Goal: Task Accomplishment & Management: Use online tool/utility

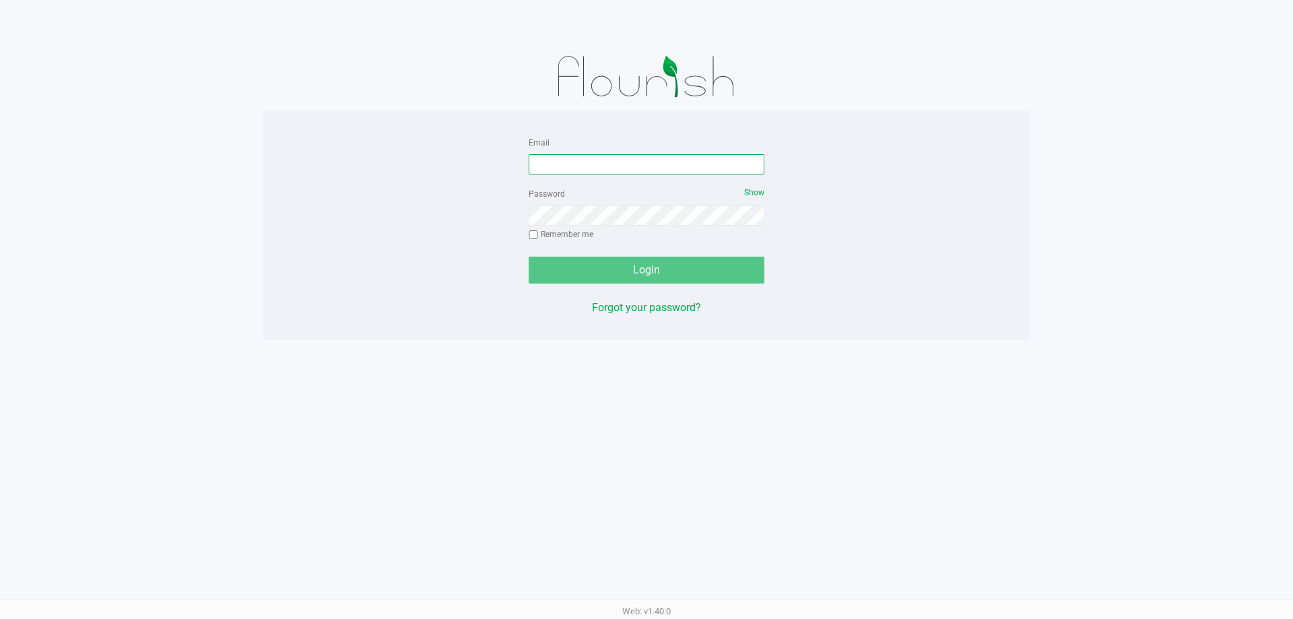
click at [672, 162] on input "Email" at bounding box center [647, 164] width 236 height 20
type input "fverity@liveparallel.com"
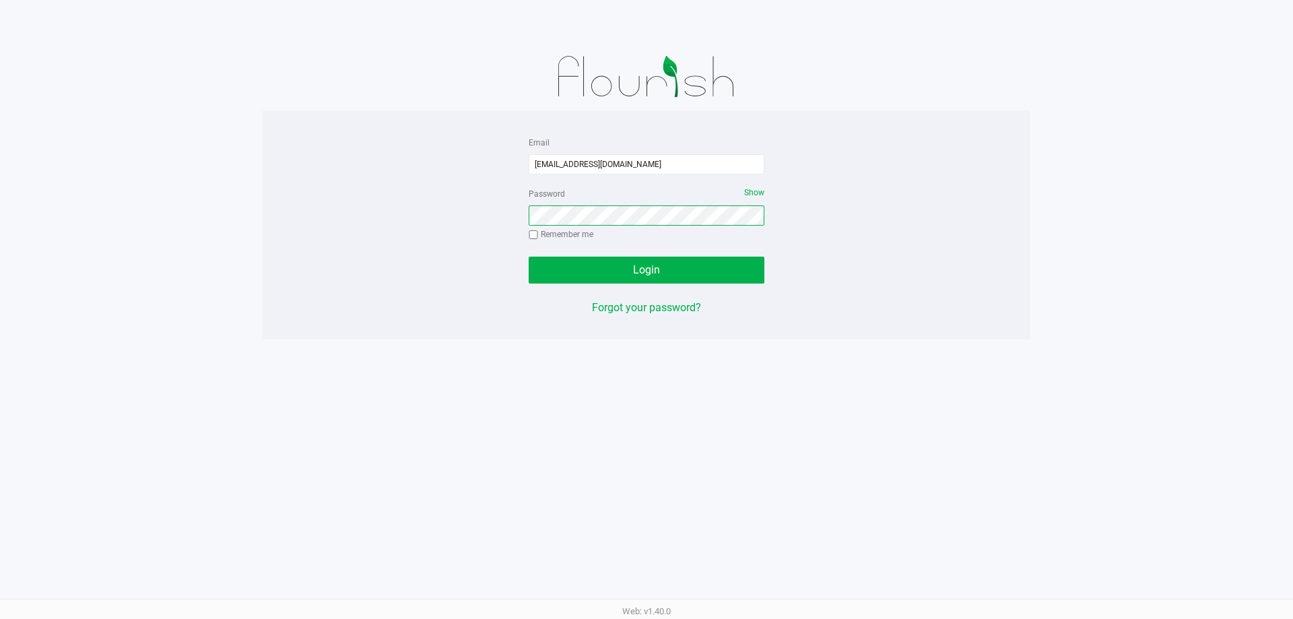
click at [529, 257] on button "Login" at bounding box center [647, 270] width 236 height 27
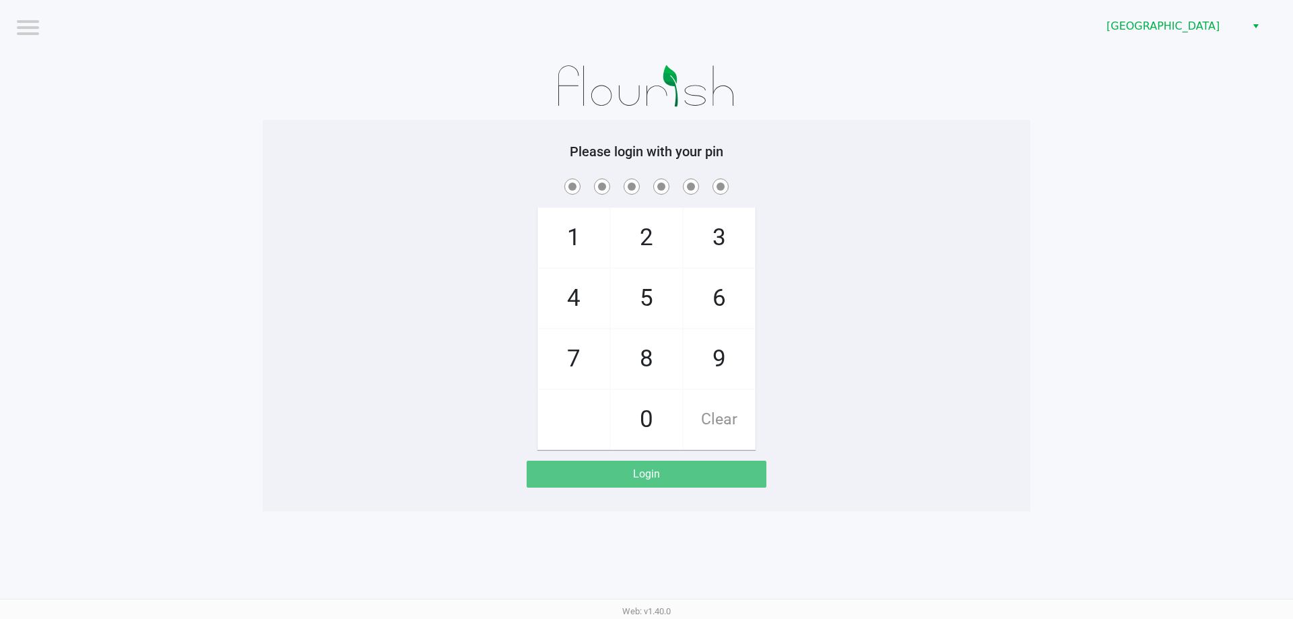
click at [732, 288] on span "6" at bounding box center [719, 298] width 71 height 59
checkbox input "true"
click at [579, 356] on span "7" at bounding box center [573, 358] width 71 height 59
checkbox input "true"
click at [728, 356] on span "9" at bounding box center [719, 358] width 71 height 59
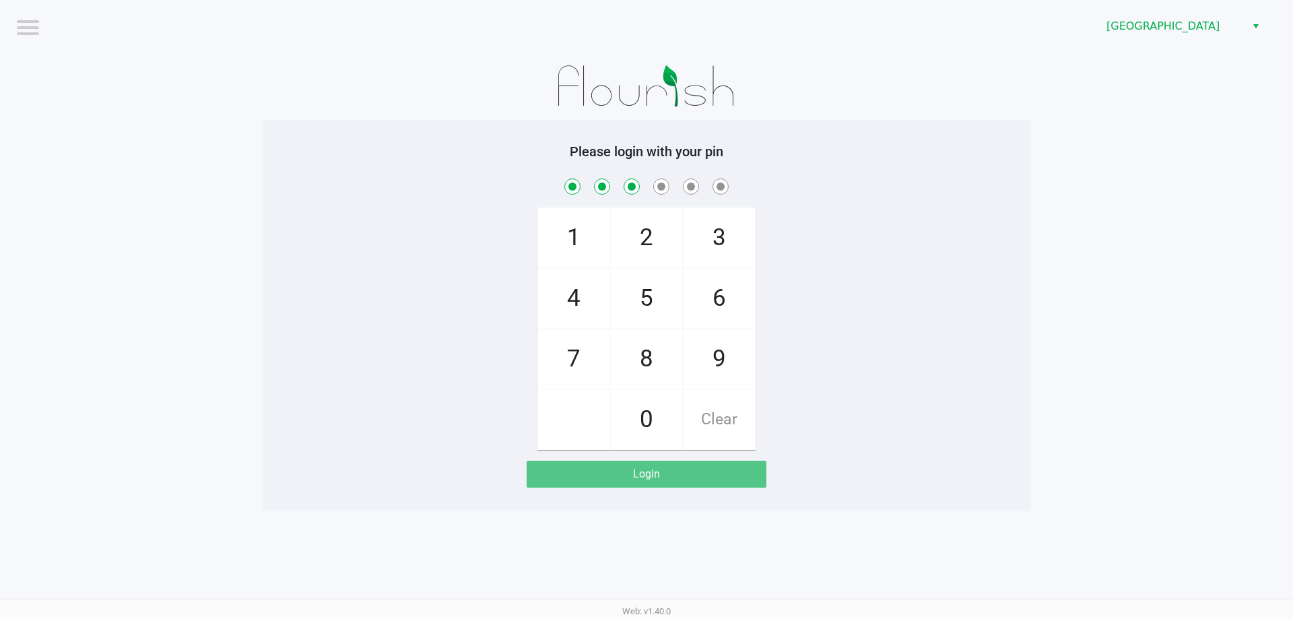
checkbox input "true"
click at [647, 366] on span "8" at bounding box center [646, 358] width 71 height 59
checkbox input "true"
click at [717, 234] on span "3" at bounding box center [719, 237] width 71 height 59
checkbox input "true"
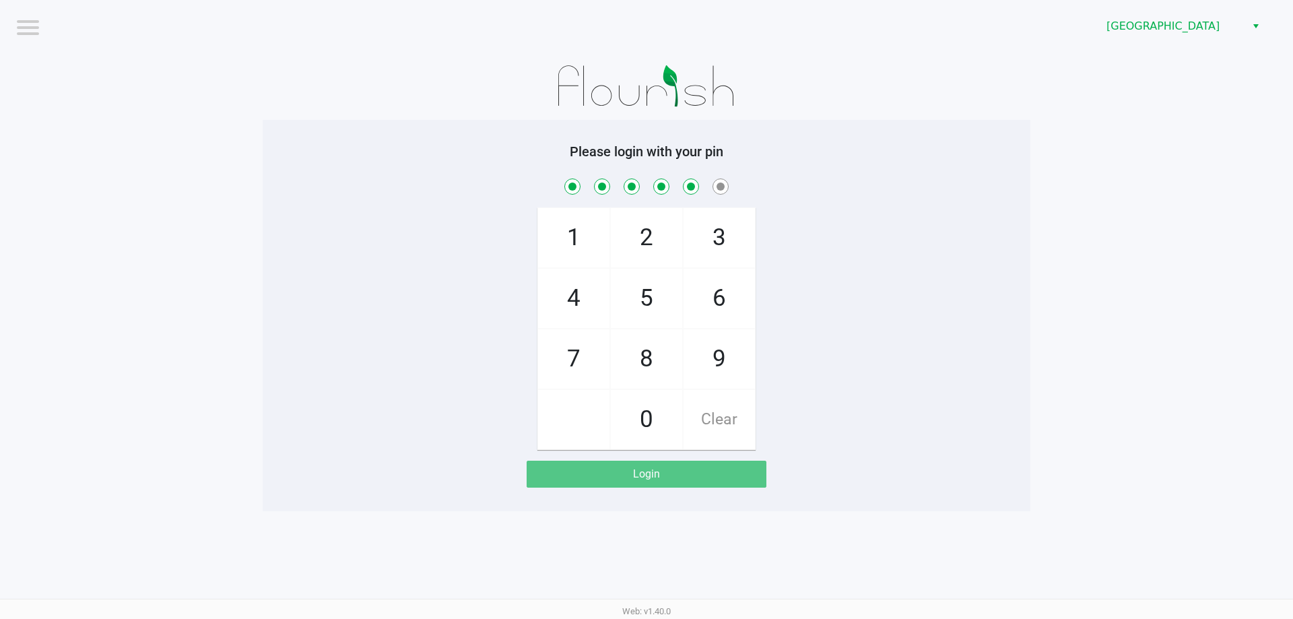
click at [730, 424] on span "Clear" at bounding box center [719, 419] width 71 height 59
checkbox input "false"
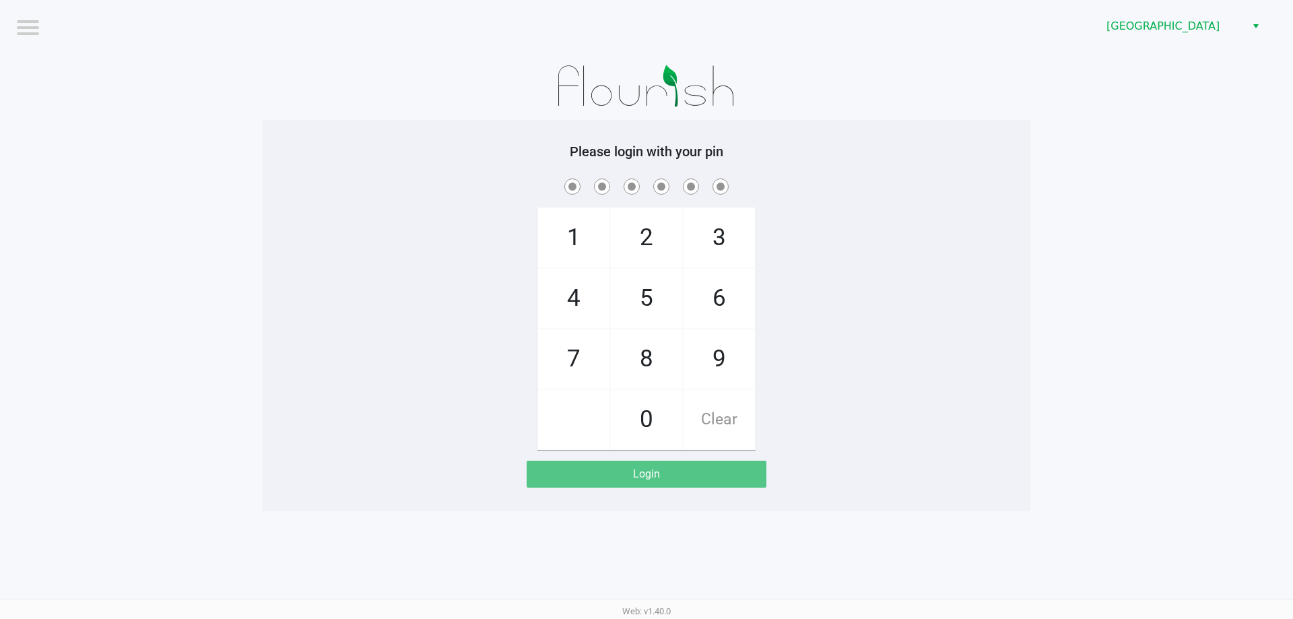
checkbox input "false"
click at [728, 228] on span "3" at bounding box center [719, 237] width 71 height 59
checkbox input "true"
click at [728, 288] on span "6" at bounding box center [719, 298] width 71 height 59
checkbox input "true"
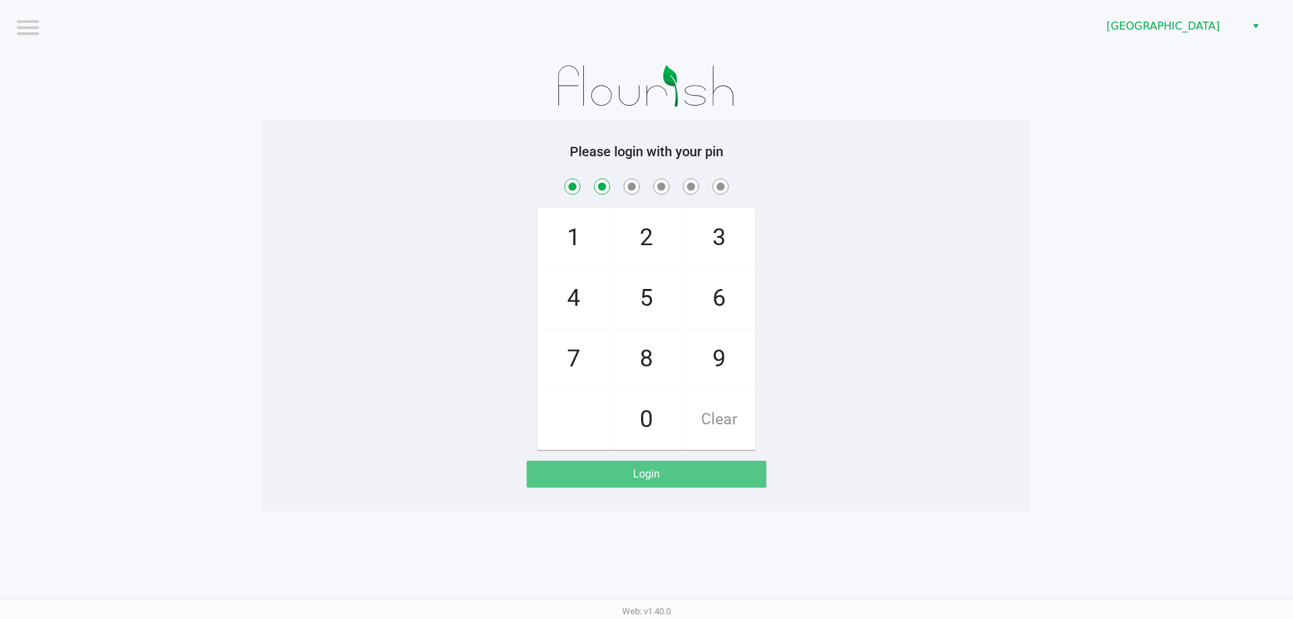
click at [593, 350] on span "7" at bounding box center [573, 358] width 71 height 59
checkbox input "true"
click at [721, 360] on span "9" at bounding box center [719, 358] width 71 height 59
checkbox input "true"
click at [643, 363] on span "8" at bounding box center [646, 358] width 71 height 59
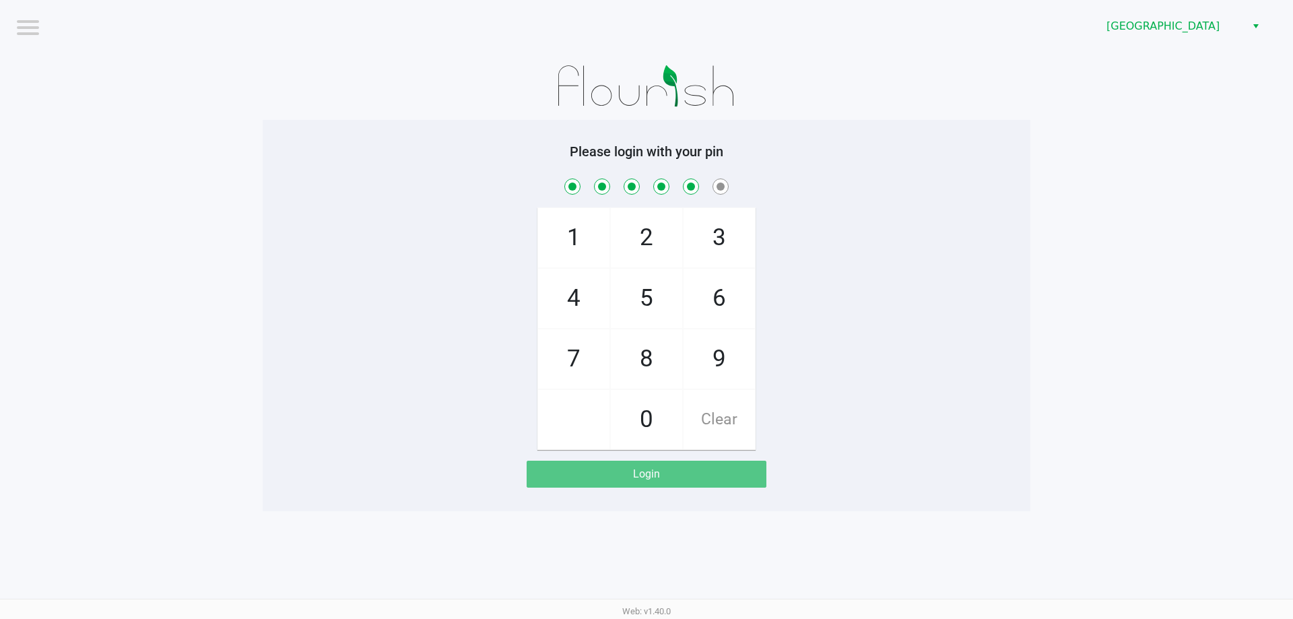
checkbox input "true"
click at [728, 241] on span "3" at bounding box center [719, 237] width 71 height 59
checkbox input "true"
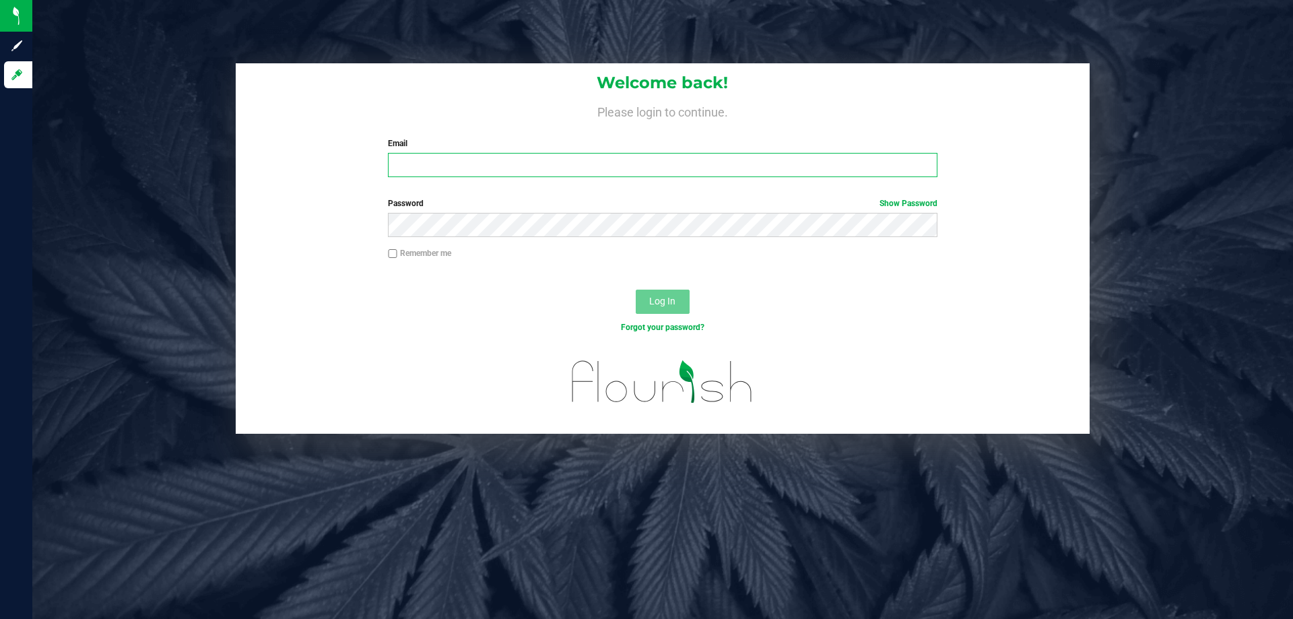
click at [417, 166] on input "Email" at bounding box center [662, 165] width 549 height 24
type input "[EMAIL_ADDRESS][DOMAIN_NAME]"
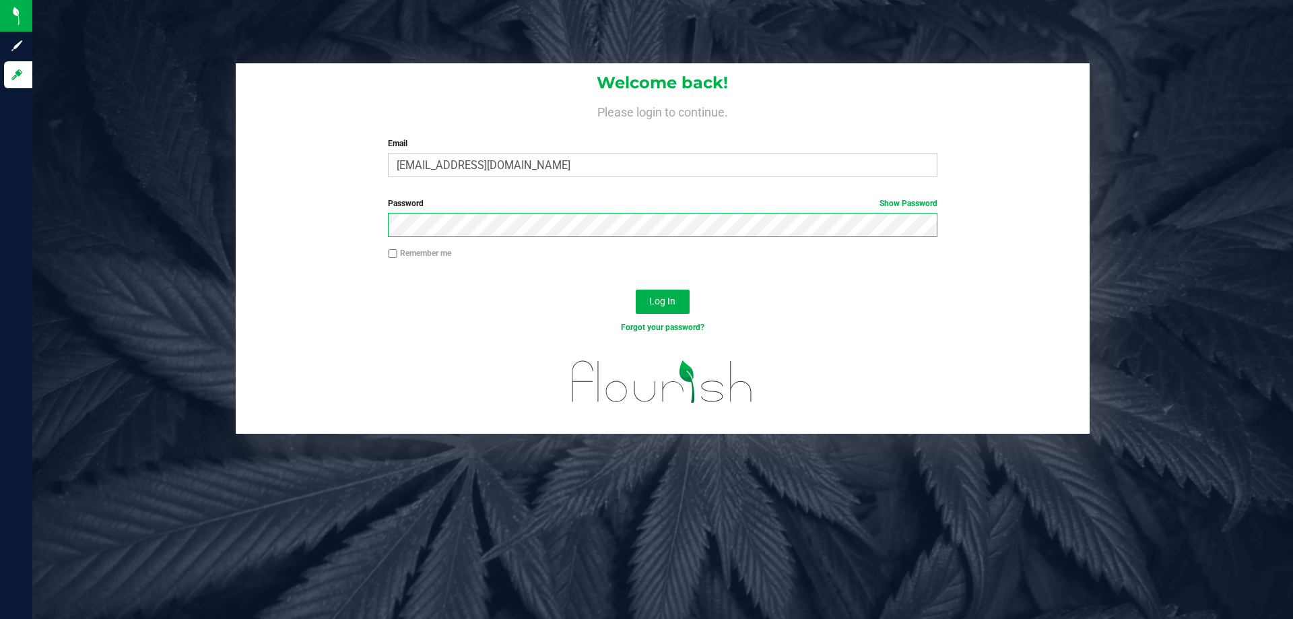
click at [636, 290] on button "Log In" at bounding box center [663, 302] width 54 height 24
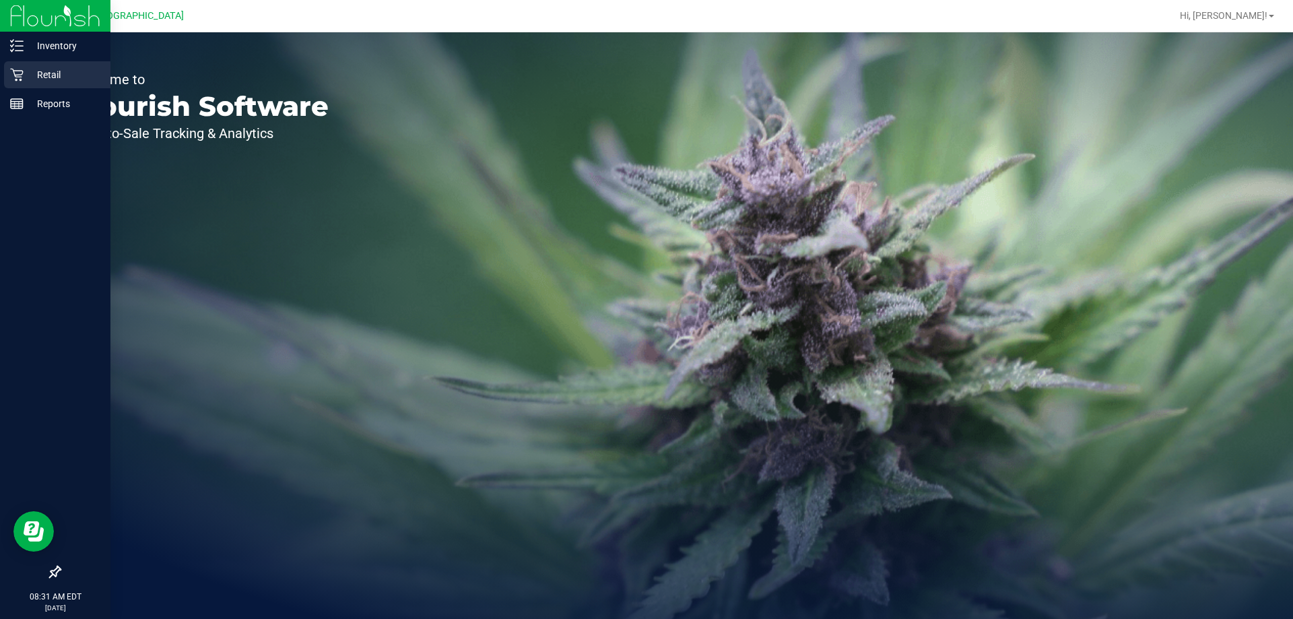
click at [16, 63] on div "Retail" at bounding box center [57, 74] width 106 height 27
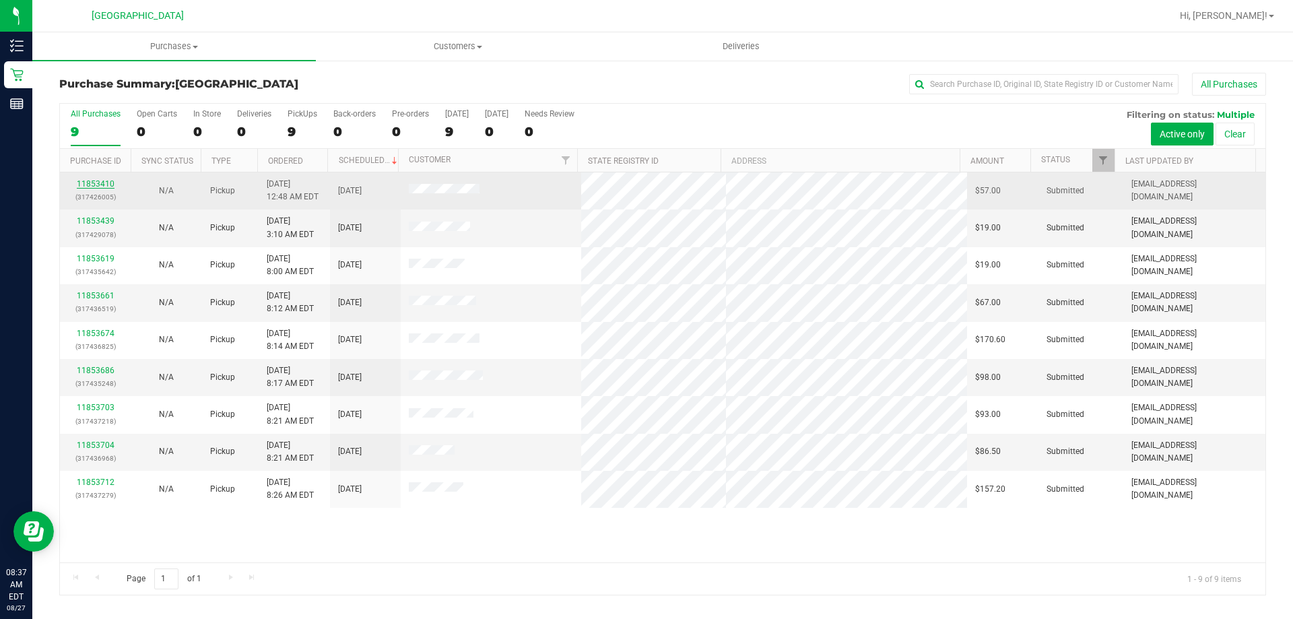
click at [96, 183] on link "11853410" at bounding box center [96, 183] width 38 height 9
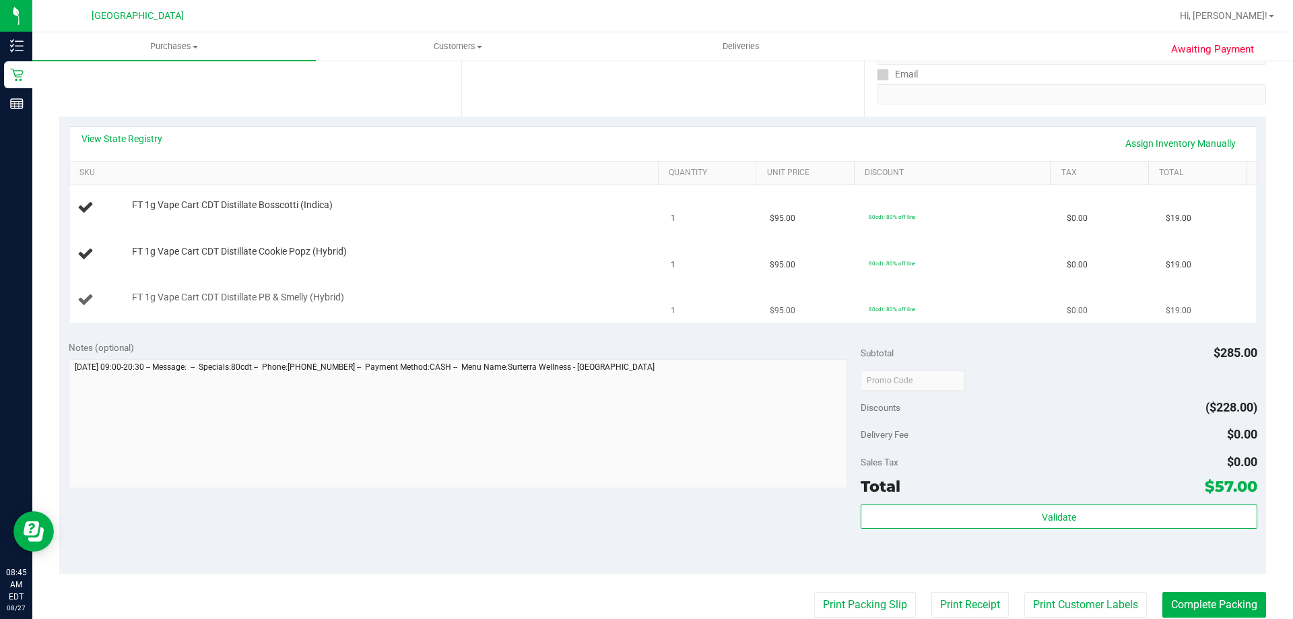
scroll to position [269, 0]
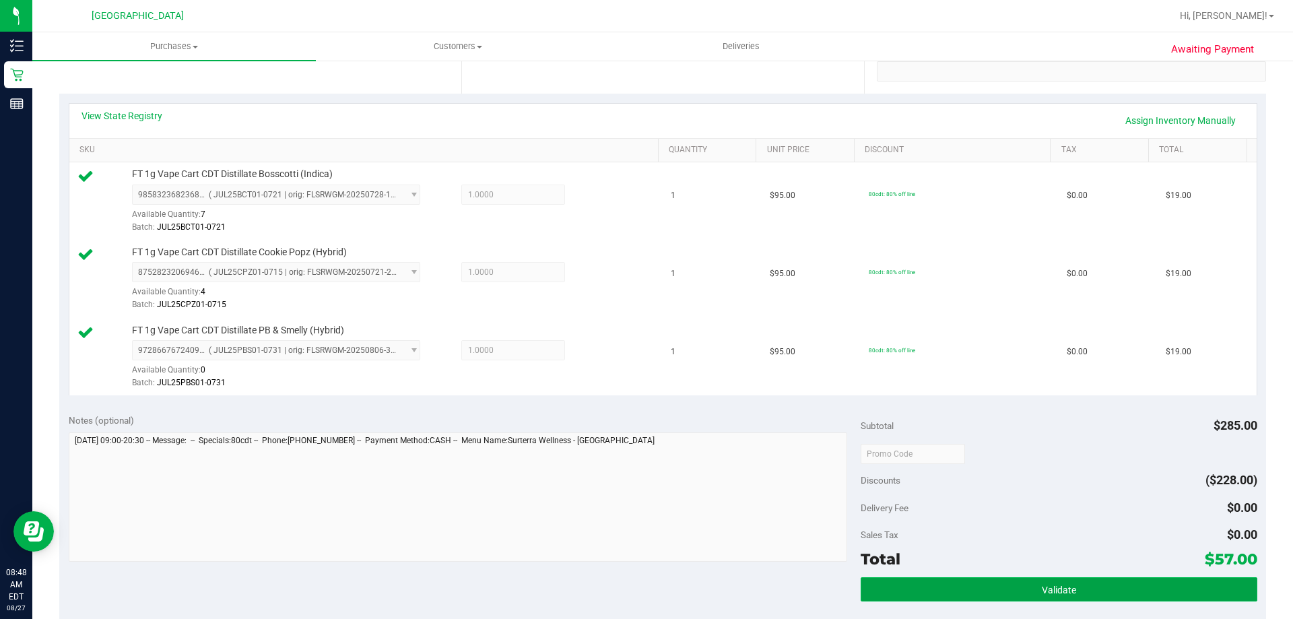
click at [938, 597] on button "Validate" at bounding box center [1059, 589] width 396 height 24
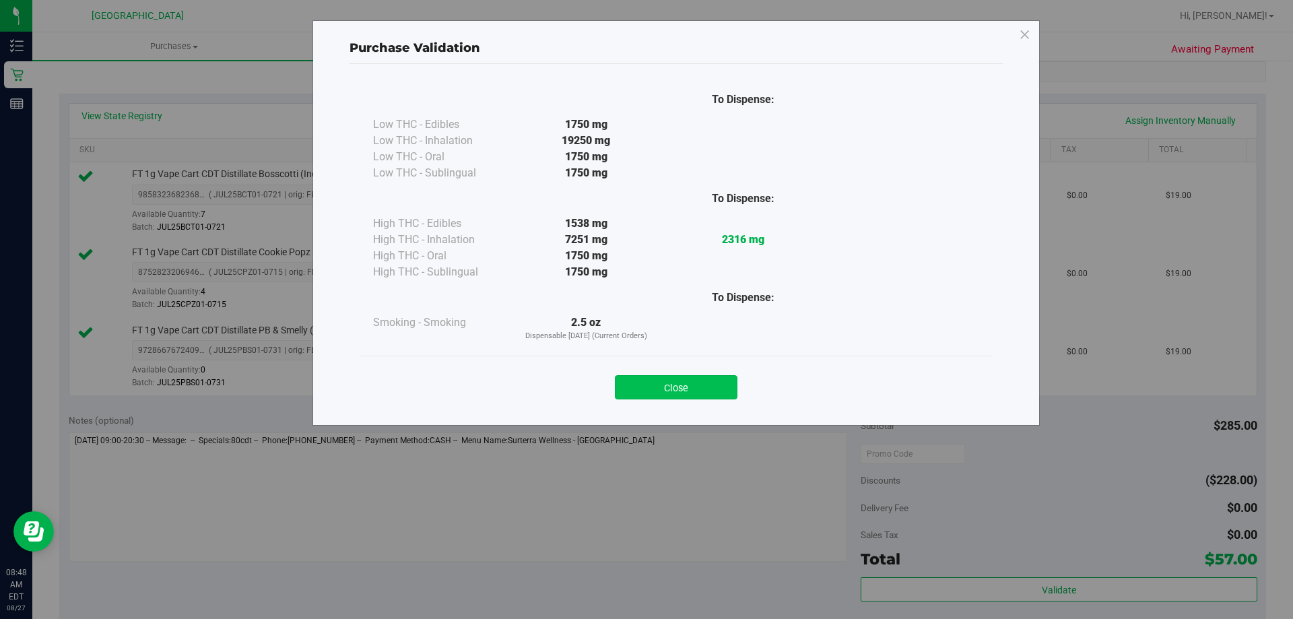
click at [671, 387] on button "Close" at bounding box center [676, 387] width 123 height 24
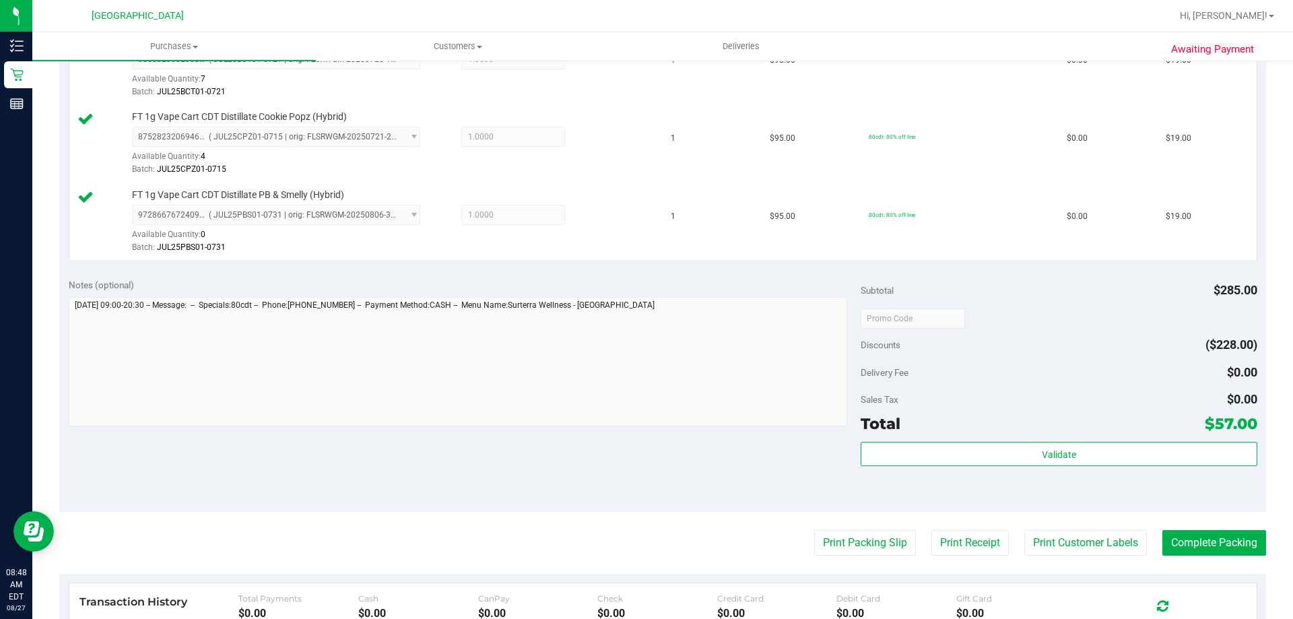
scroll to position [472, 0]
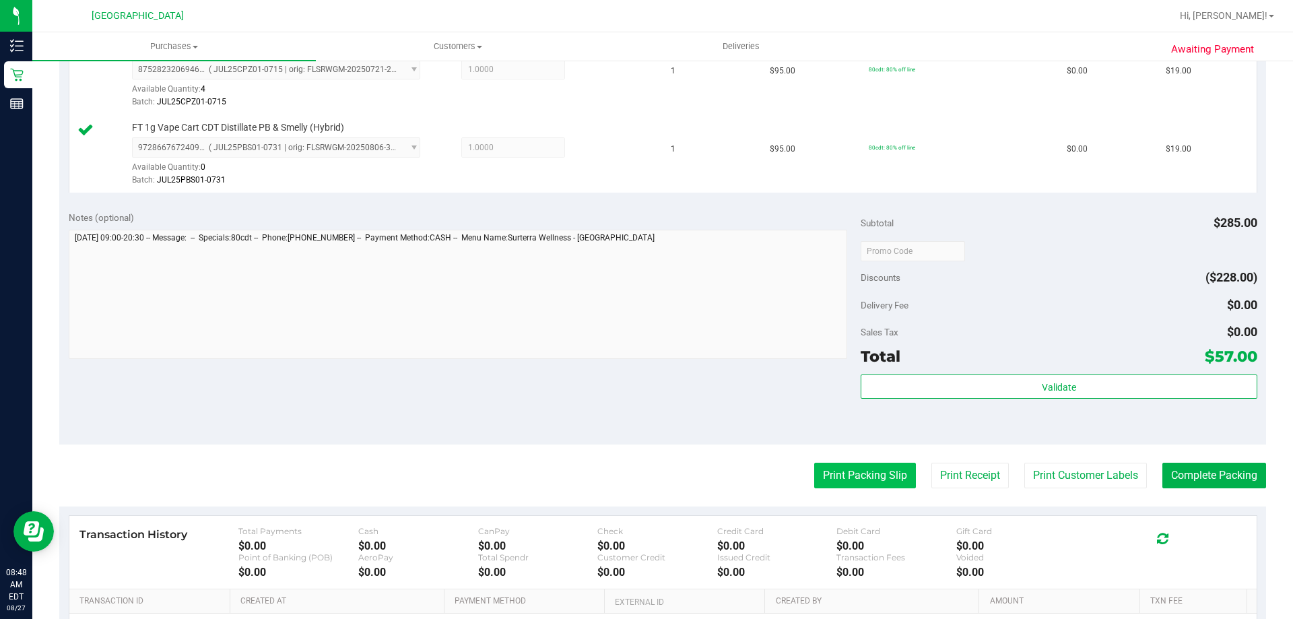
click at [880, 481] on button "Print Packing Slip" at bounding box center [865, 476] width 102 height 26
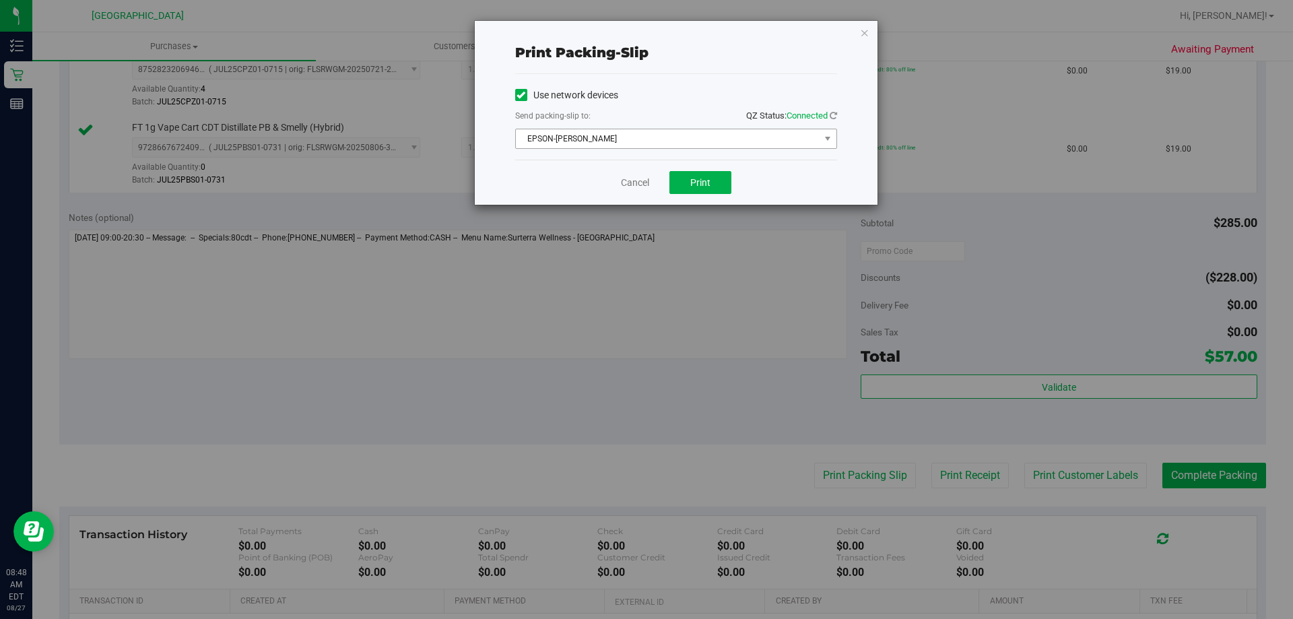
click at [772, 143] on span "EPSON-[PERSON_NAME]" at bounding box center [668, 138] width 304 height 19
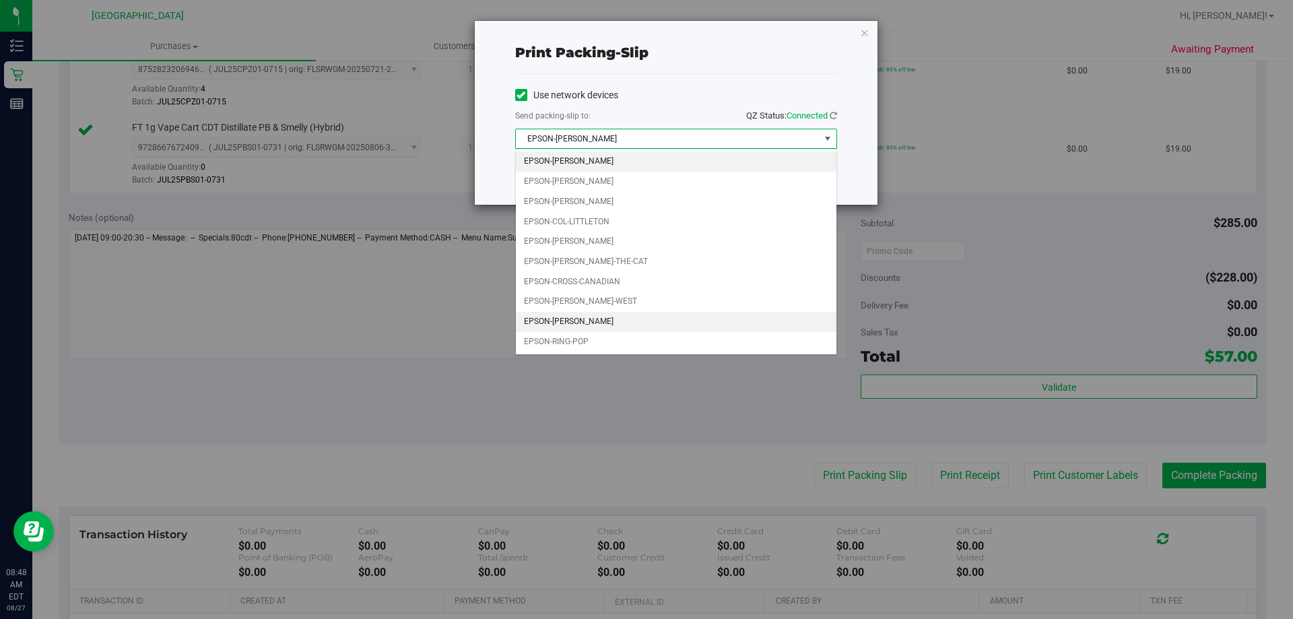
click at [628, 326] on li "EPSON-[PERSON_NAME]" at bounding box center [676, 322] width 321 height 20
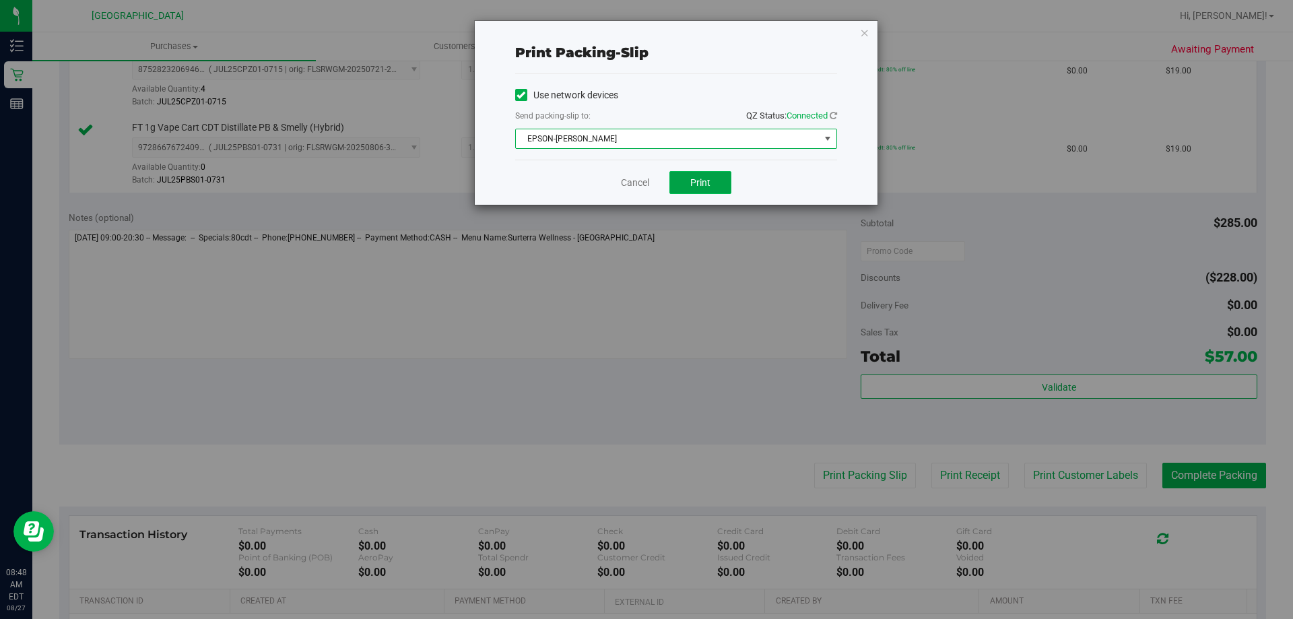
click at [695, 188] on button "Print" at bounding box center [701, 182] width 62 height 23
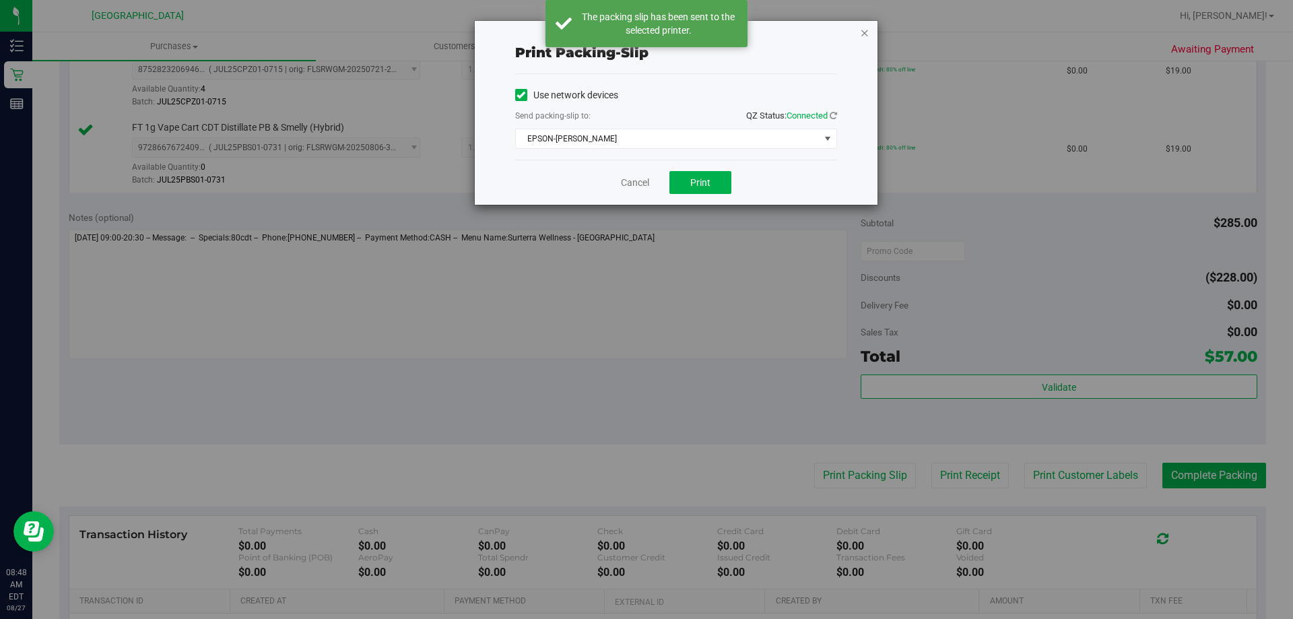
click at [864, 36] on icon "button" at bounding box center [864, 32] width 9 height 16
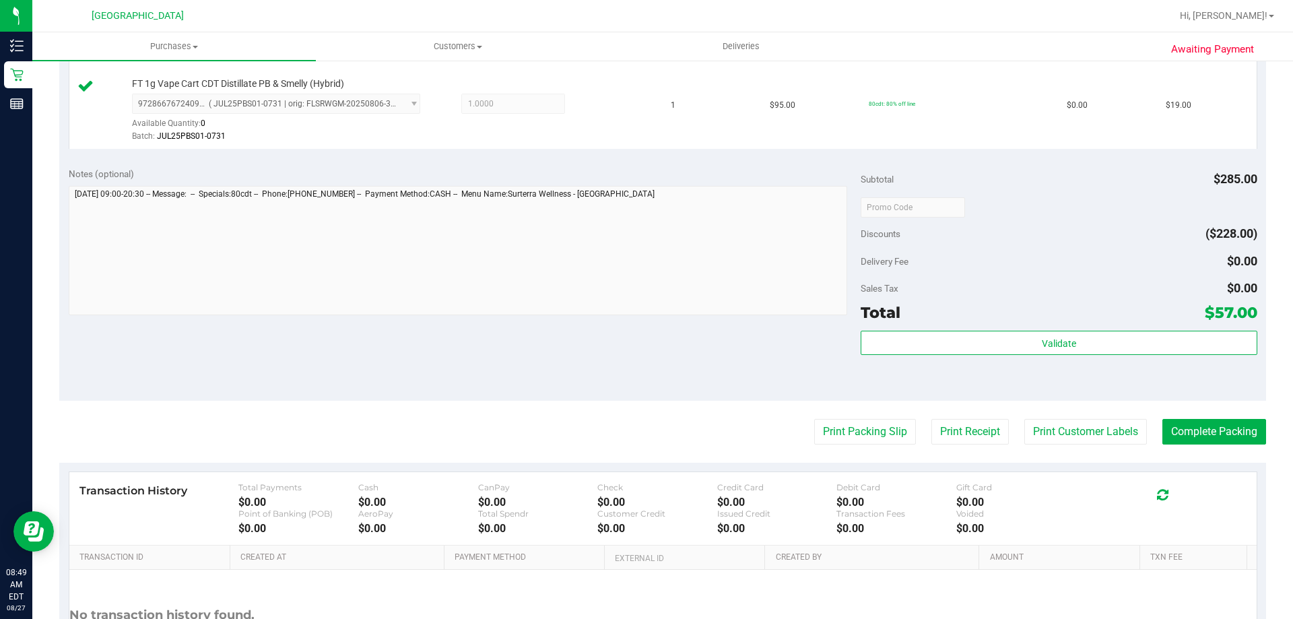
scroll to position [540, 0]
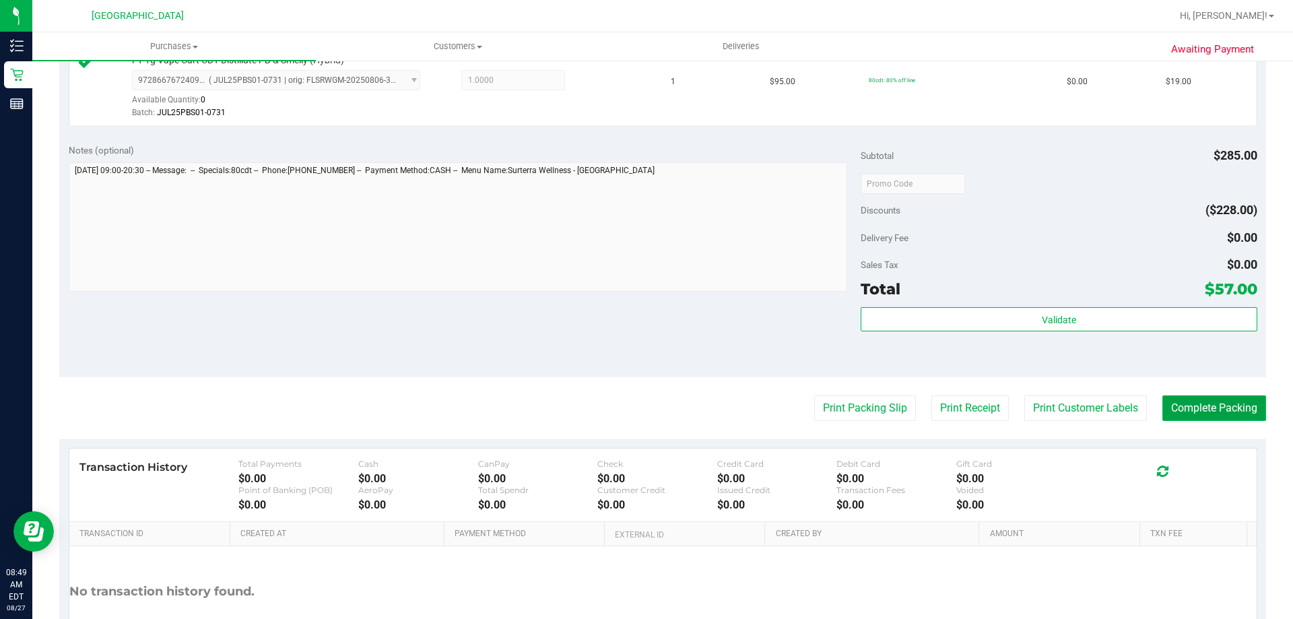
click at [1199, 413] on button "Complete Packing" at bounding box center [1215, 408] width 104 height 26
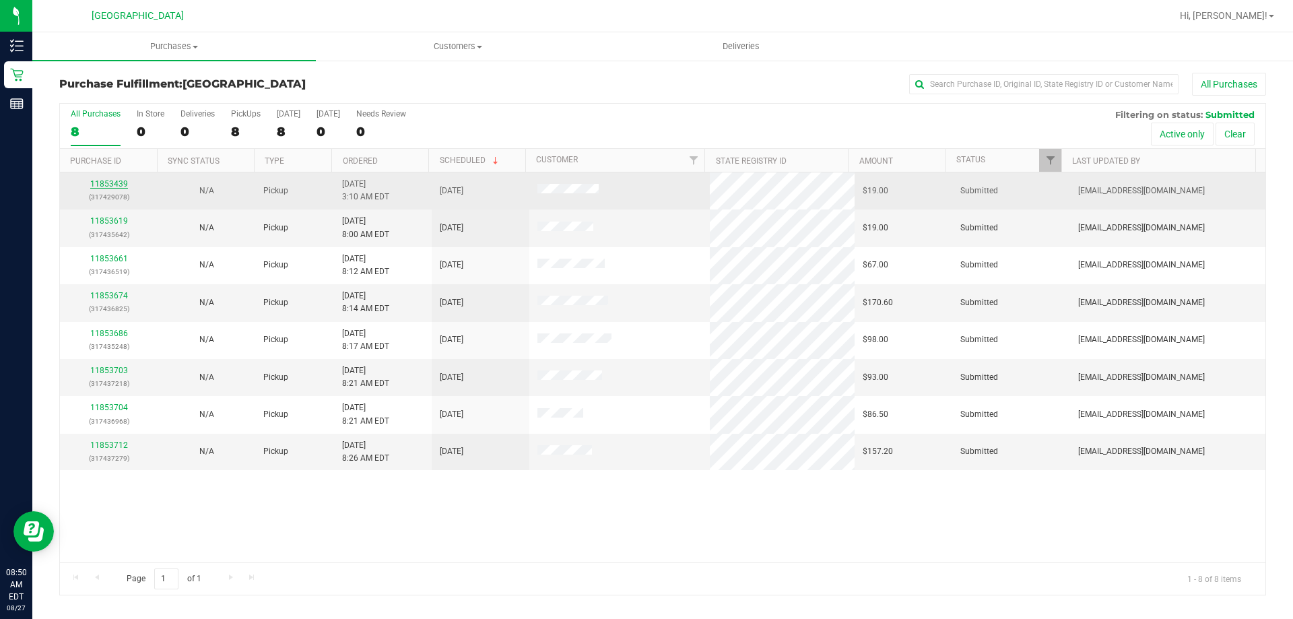
click at [121, 185] on link "11853439" at bounding box center [109, 183] width 38 height 9
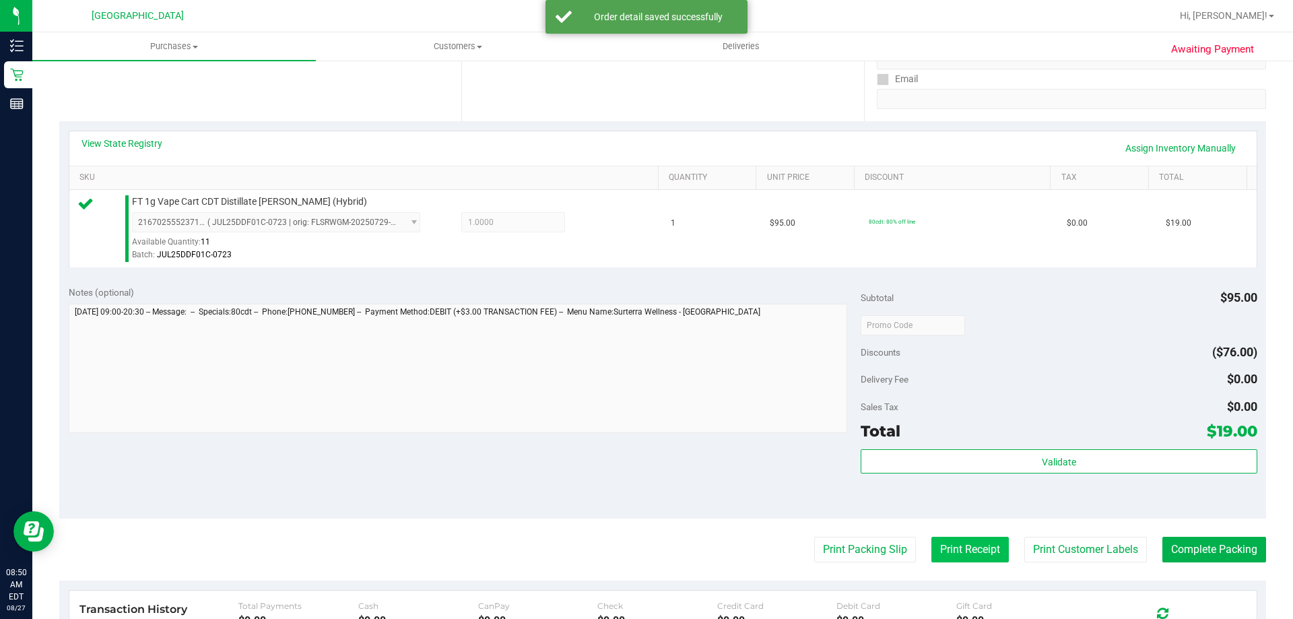
scroll to position [337, 0]
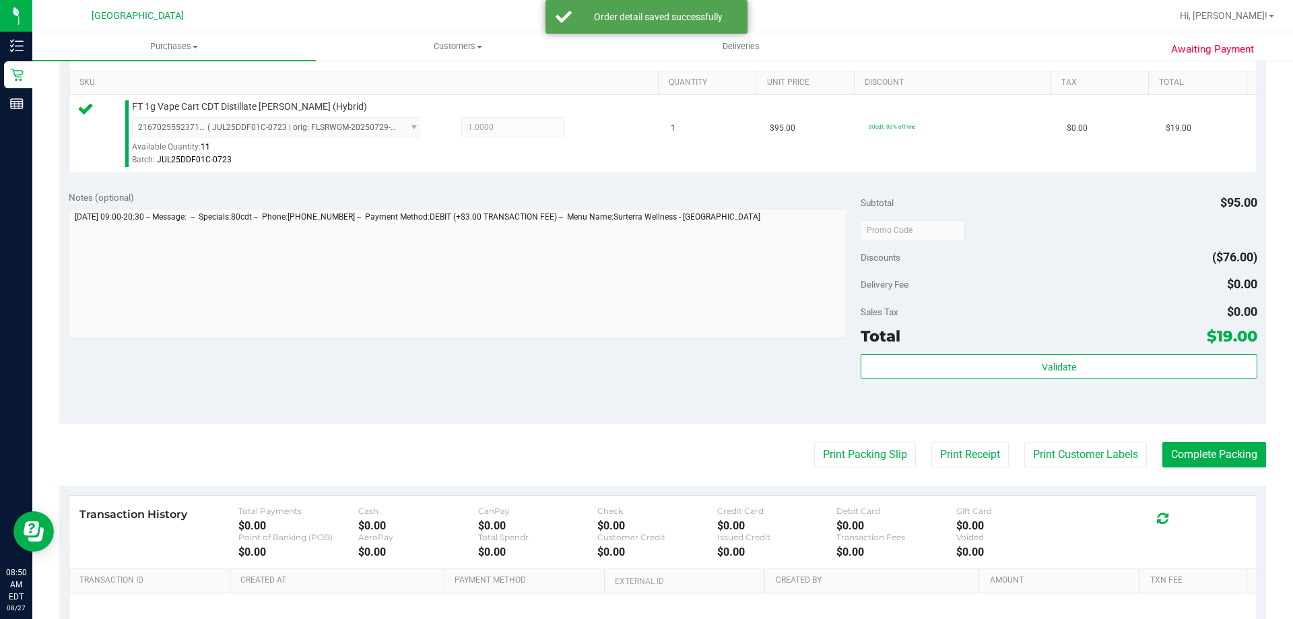
click at [956, 384] on div "Validate" at bounding box center [1059, 384] width 396 height 61
click at [958, 382] on div "Validate" at bounding box center [1059, 384] width 396 height 61
click at [959, 381] on div "Validate" at bounding box center [1059, 384] width 396 height 61
click at [962, 380] on div "Validate" at bounding box center [1059, 384] width 396 height 61
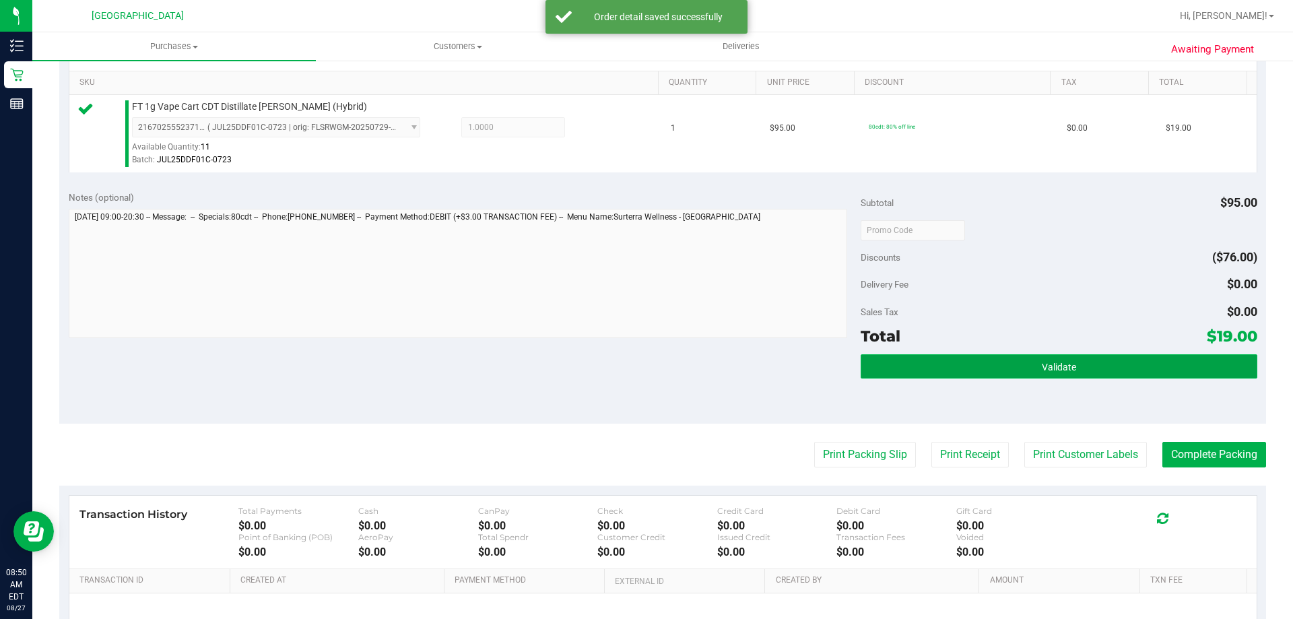
click at [966, 375] on button "Validate" at bounding box center [1059, 366] width 396 height 24
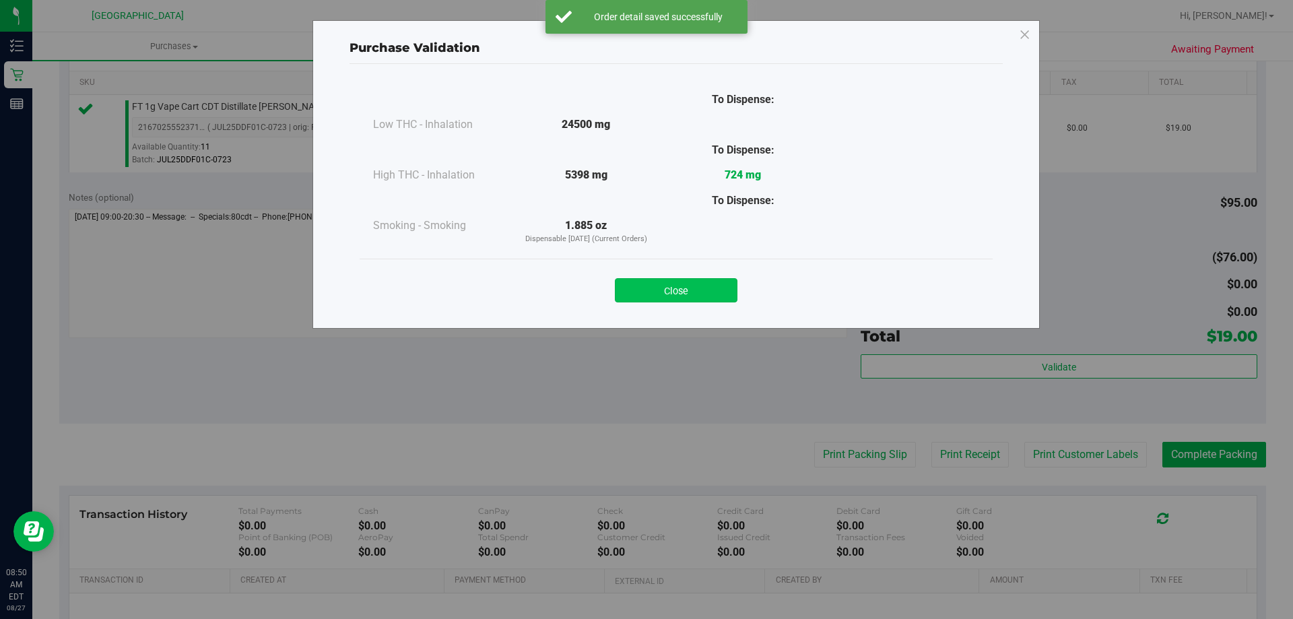
click at [712, 292] on button "Close" at bounding box center [676, 290] width 123 height 24
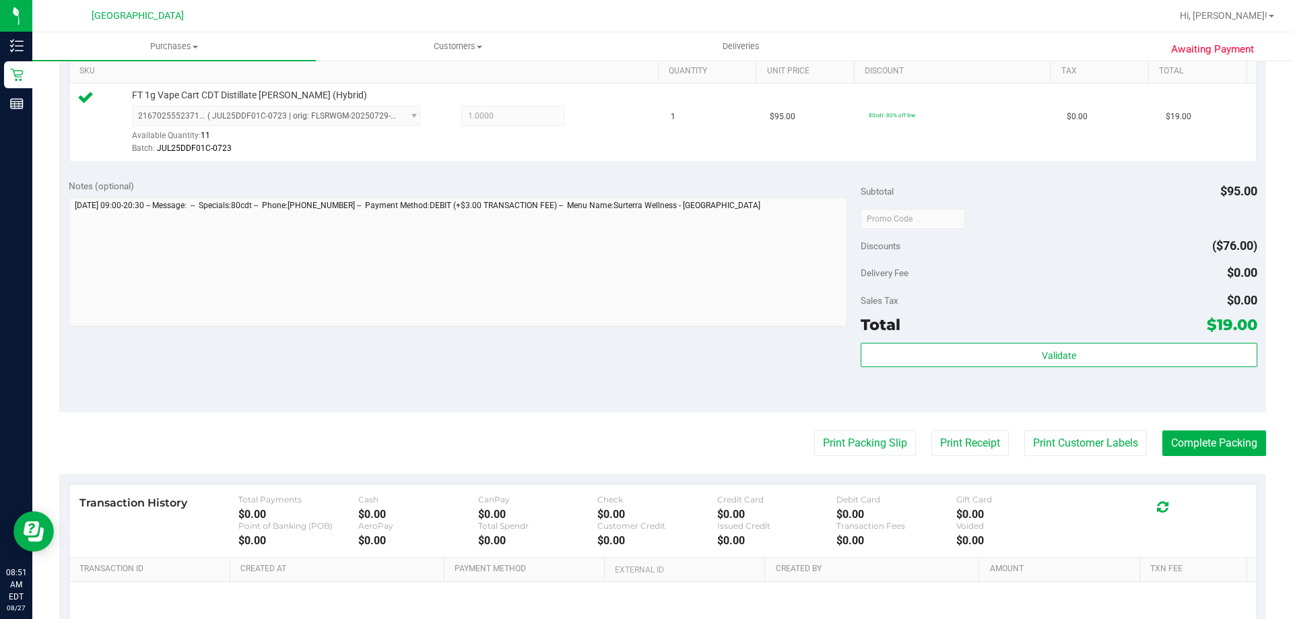
scroll to position [348, 0]
click at [820, 443] on button "Print Packing Slip" at bounding box center [865, 444] width 102 height 26
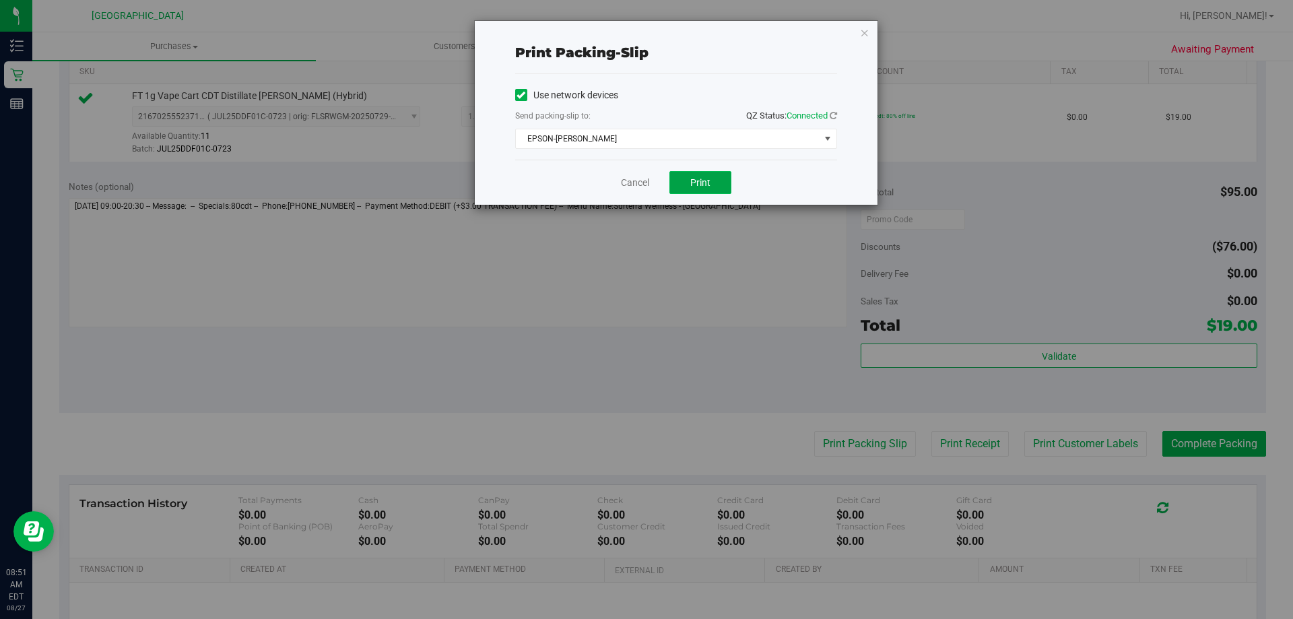
click at [703, 185] on span "Print" at bounding box center [700, 182] width 20 height 11
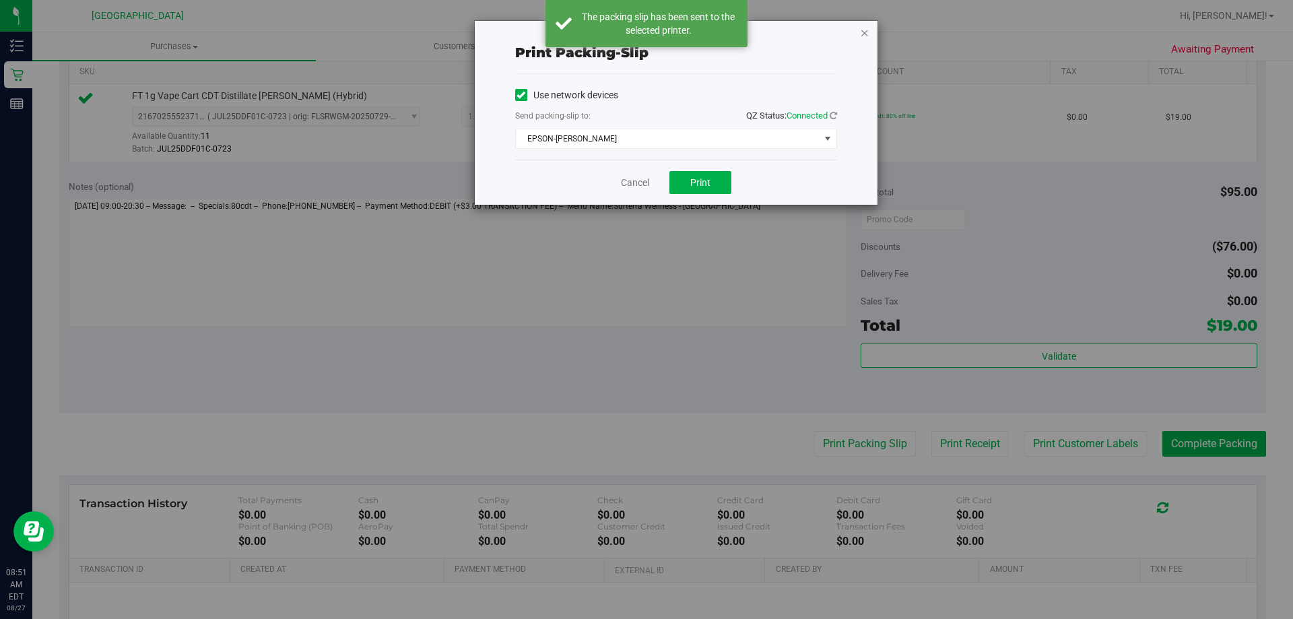
click at [864, 34] on icon "button" at bounding box center [864, 32] width 9 height 16
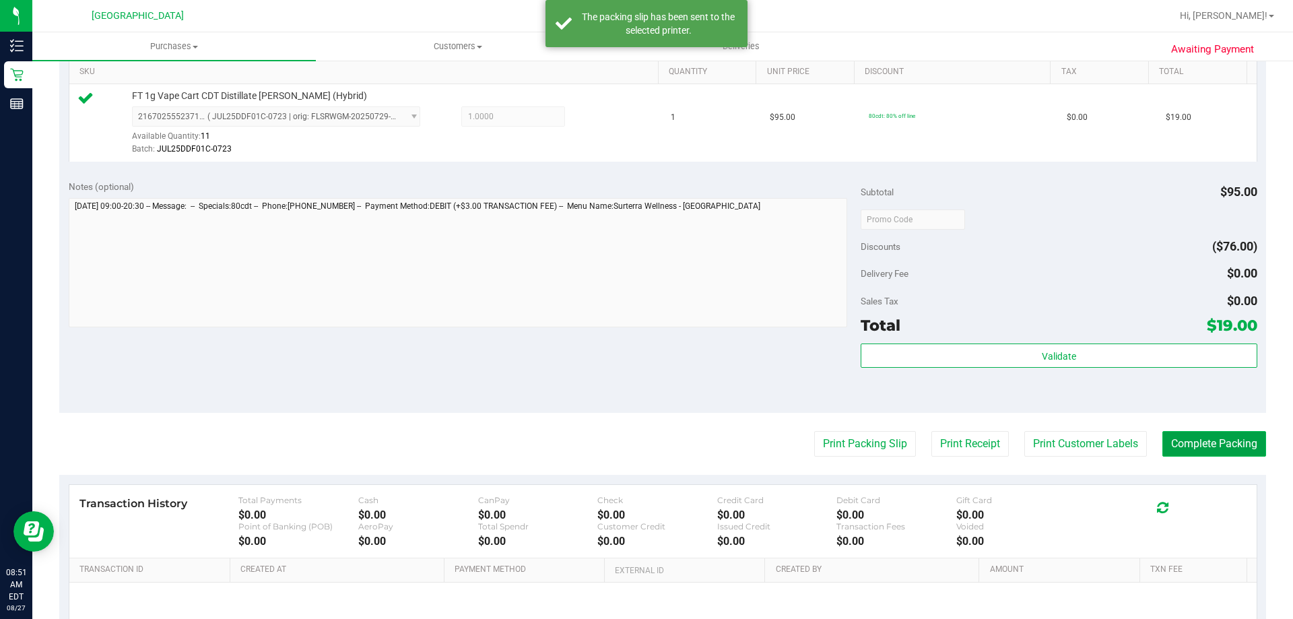
click at [1202, 434] on button "Complete Packing" at bounding box center [1215, 444] width 104 height 26
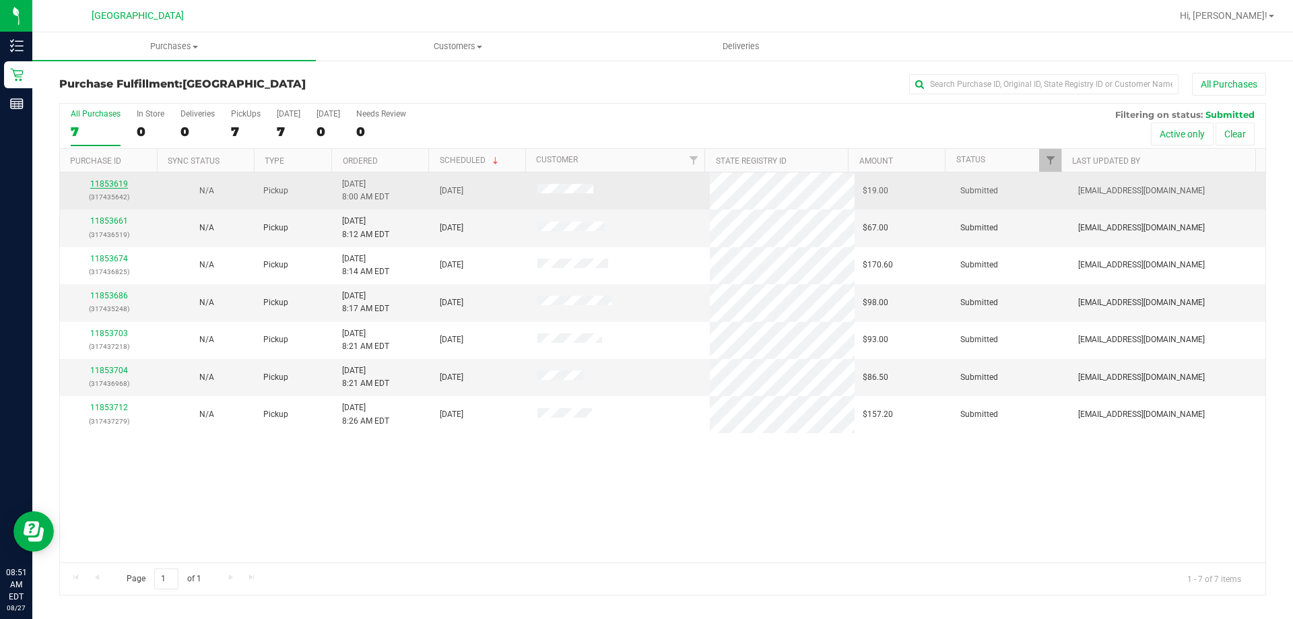
click at [106, 187] on link "11853619" at bounding box center [109, 183] width 38 height 9
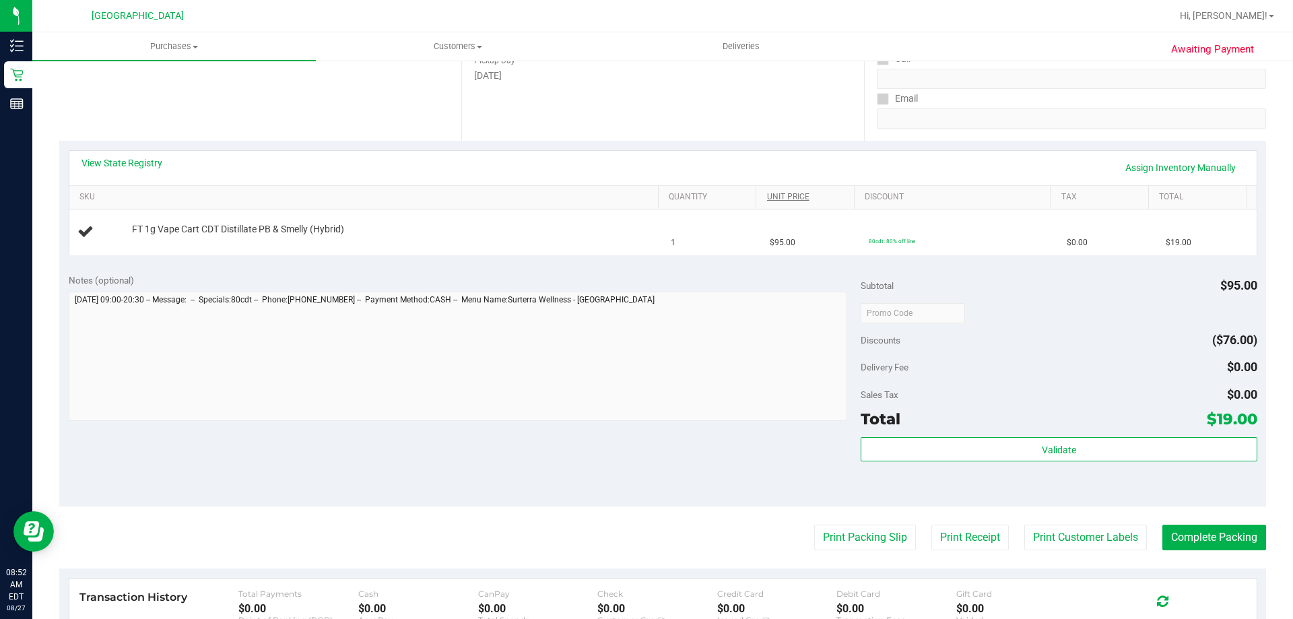
scroll to position [202, 0]
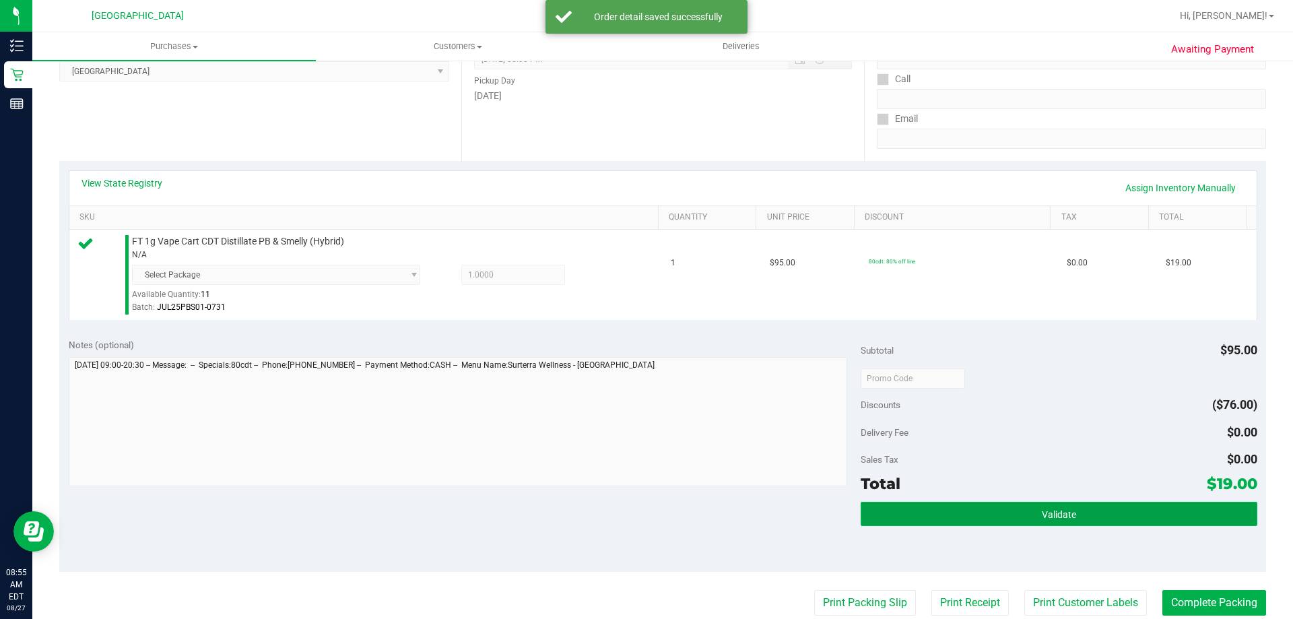
click at [943, 523] on button "Validate" at bounding box center [1059, 514] width 396 height 24
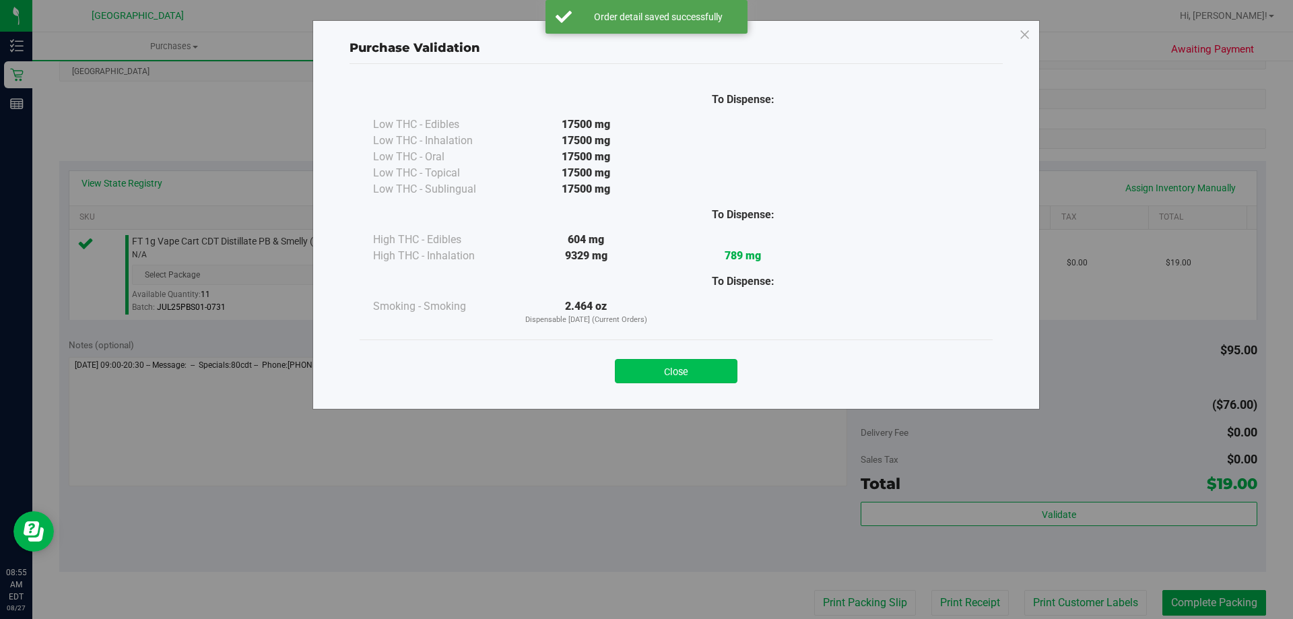
click at [710, 371] on button "Close" at bounding box center [676, 371] width 123 height 24
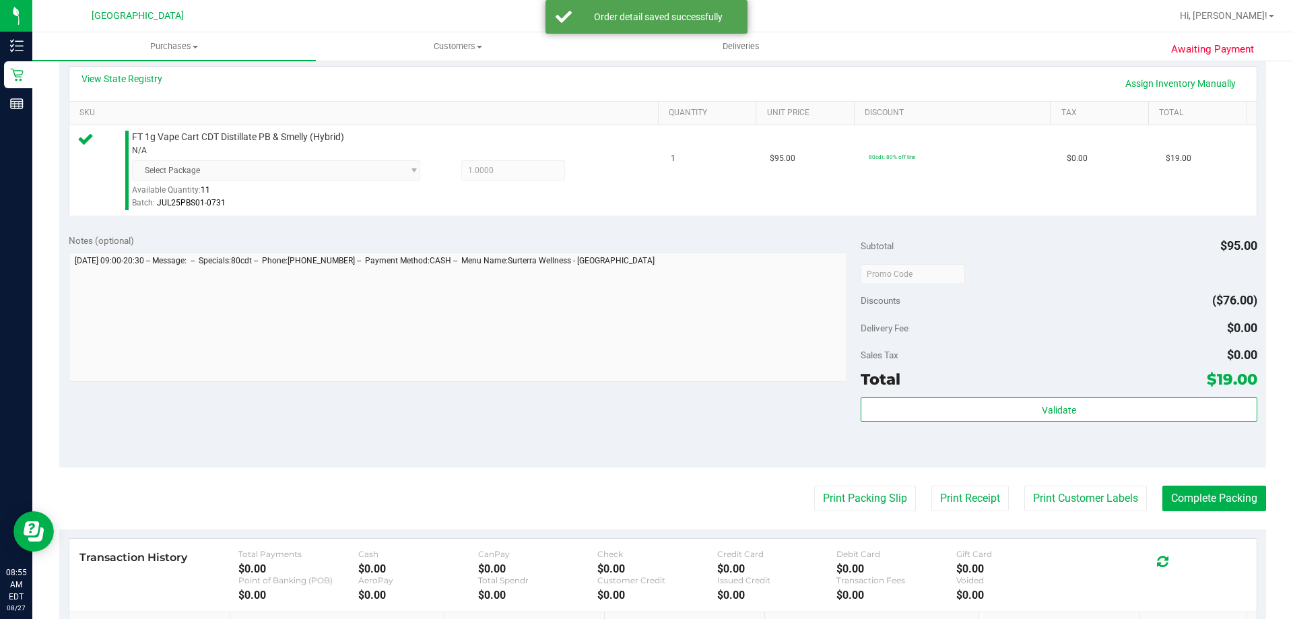
scroll to position [304, 0]
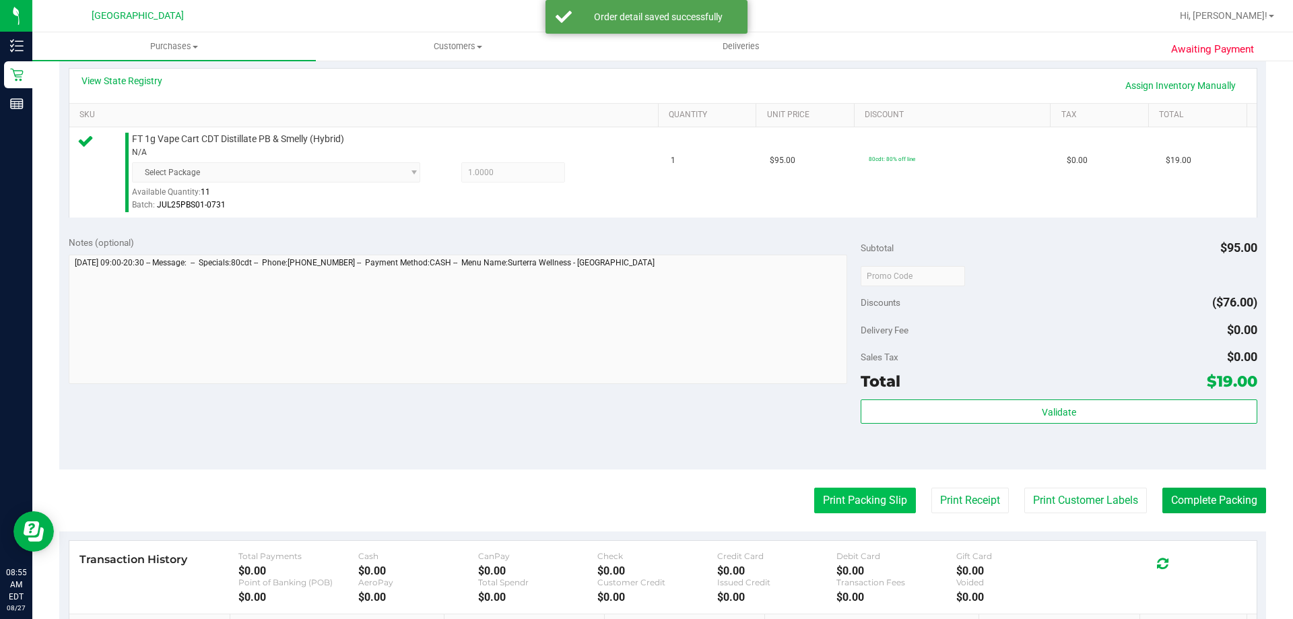
click at [841, 500] on button "Print Packing Slip" at bounding box center [865, 501] width 102 height 26
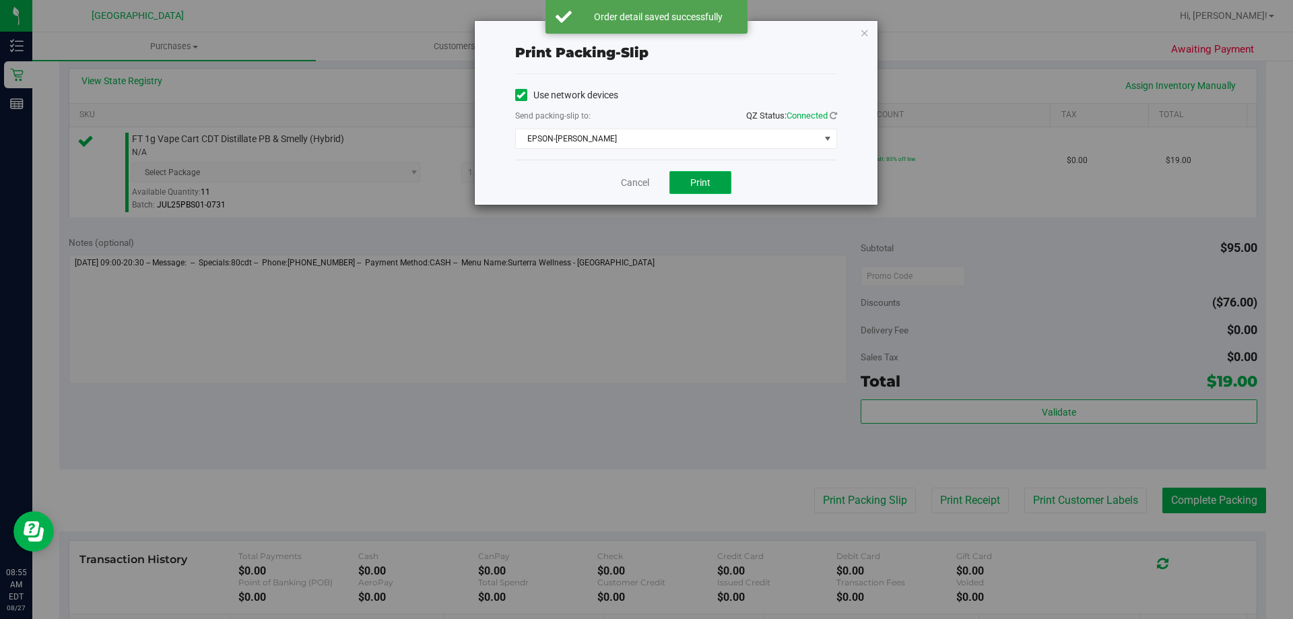
click at [708, 192] on button "Print" at bounding box center [701, 182] width 62 height 23
click at [864, 32] on icon "button" at bounding box center [864, 32] width 9 height 16
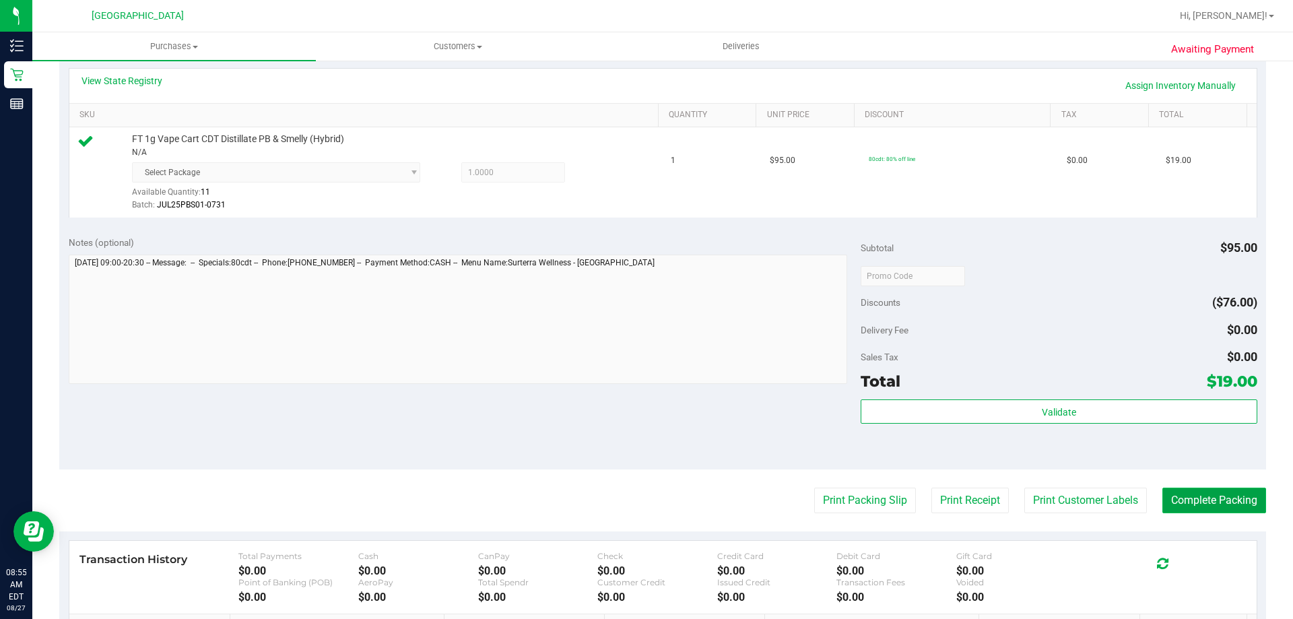
click at [1196, 500] on button "Complete Packing" at bounding box center [1215, 501] width 104 height 26
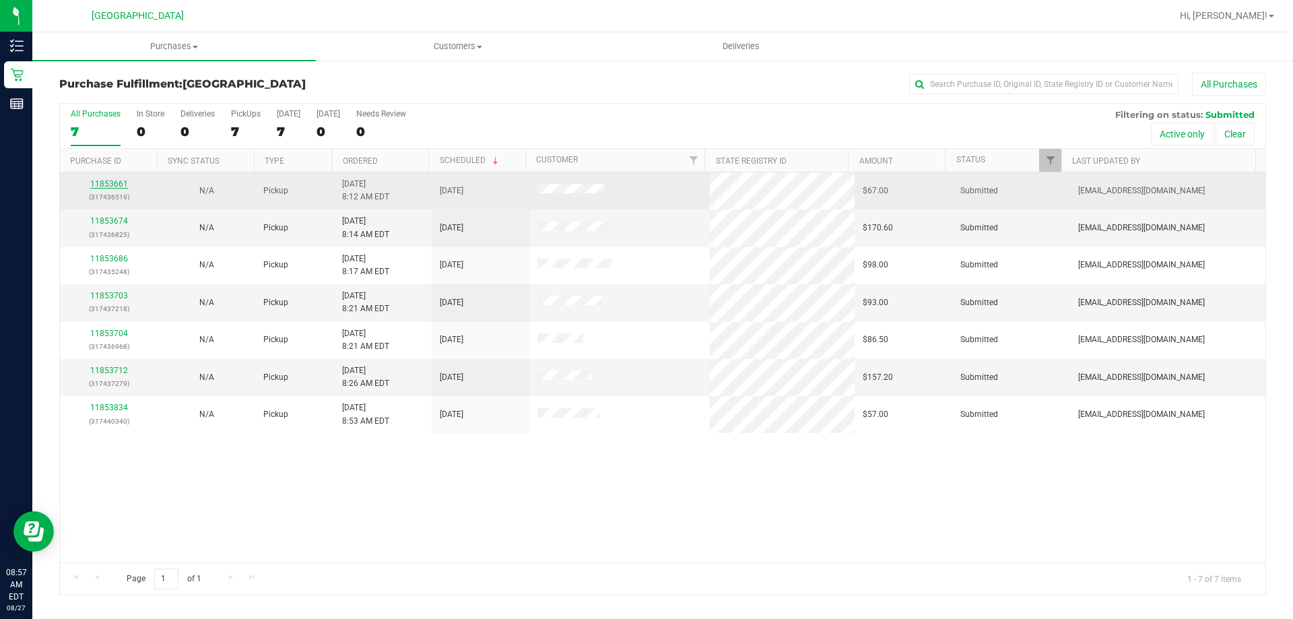
click at [104, 185] on link "11853661" at bounding box center [109, 183] width 38 height 9
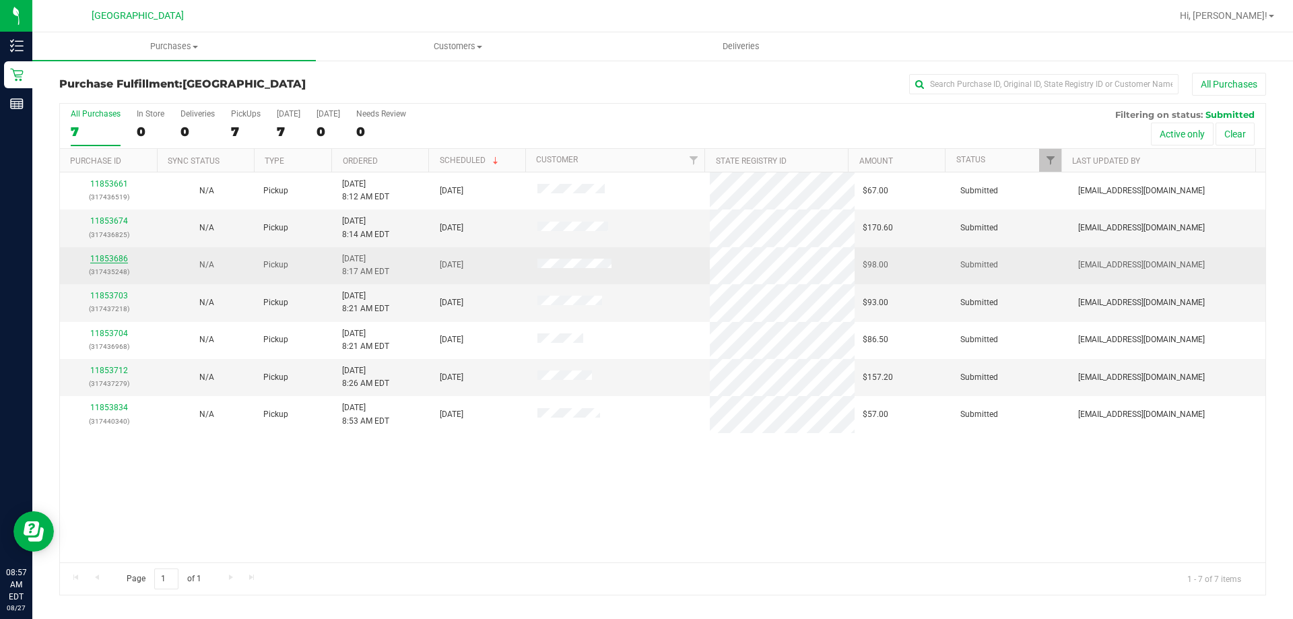
click at [121, 258] on link "11853686" at bounding box center [109, 258] width 38 height 9
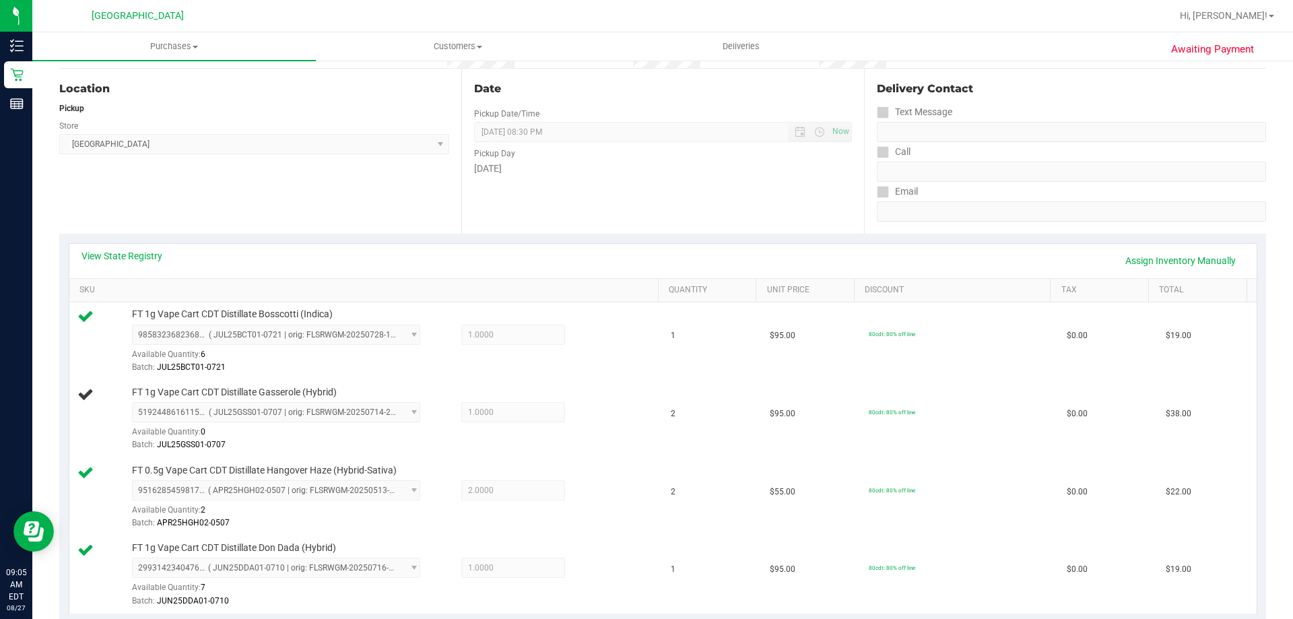
scroll to position [135, 0]
